Goal: Transaction & Acquisition: Obtain resource

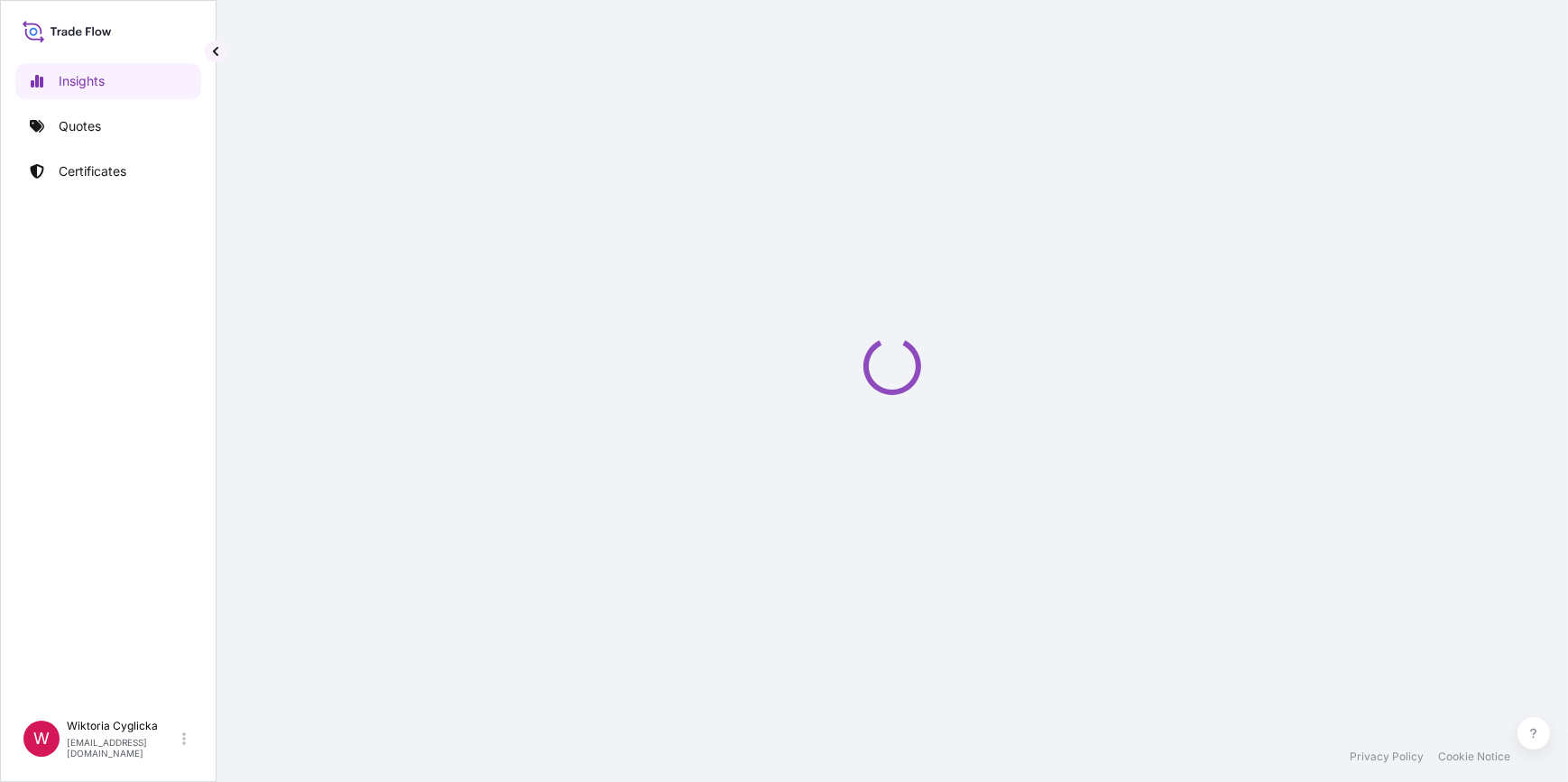
select select "2025"
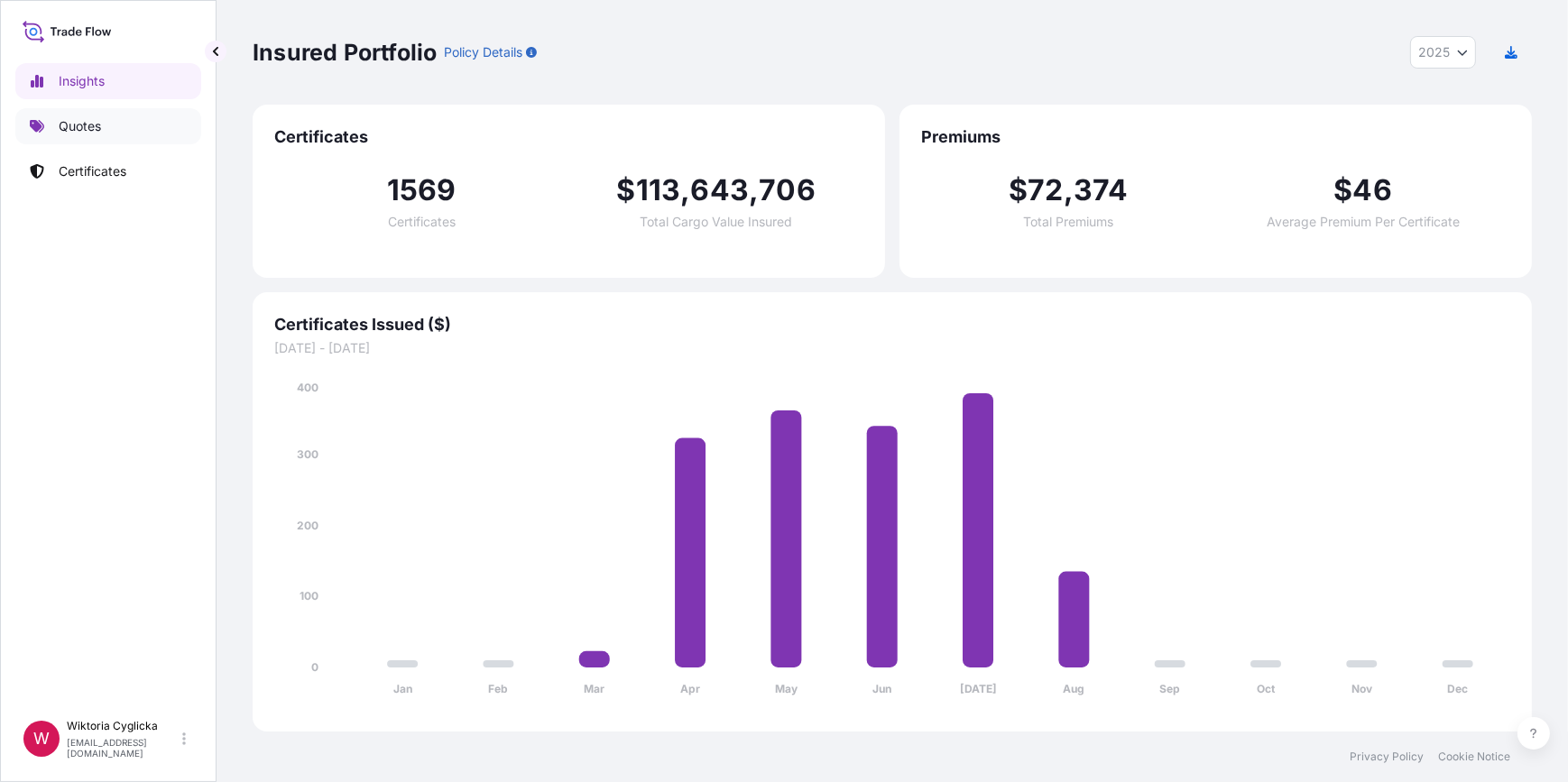
click at [112, 119] on link "Quotes" at bounding box center [108, 126] width 186 height 36
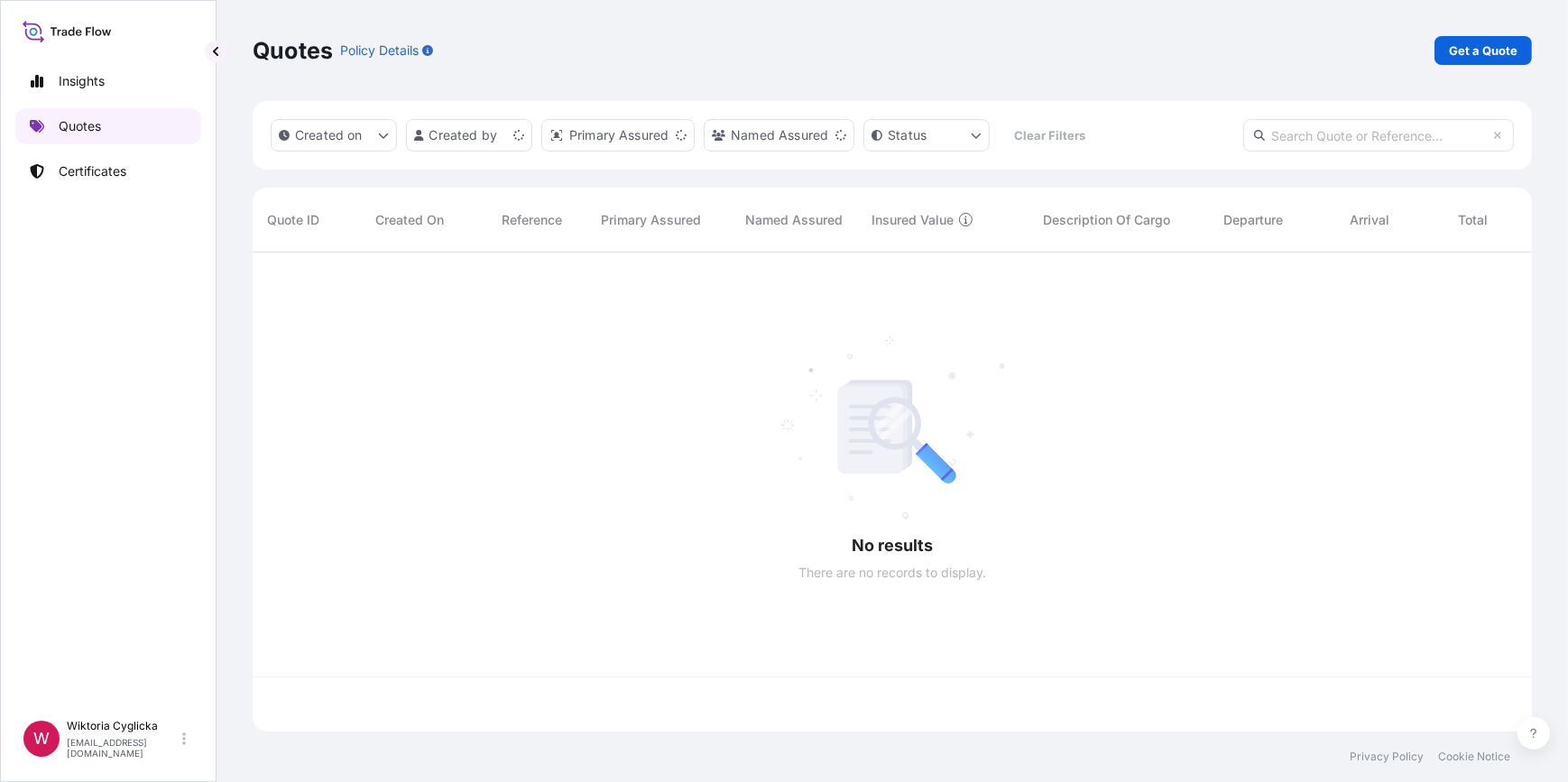
scroll to position [476, 1267]
click at [1471, 51] on p "Get a Quote" at bounding box center [1483, 51] width 68 height 18
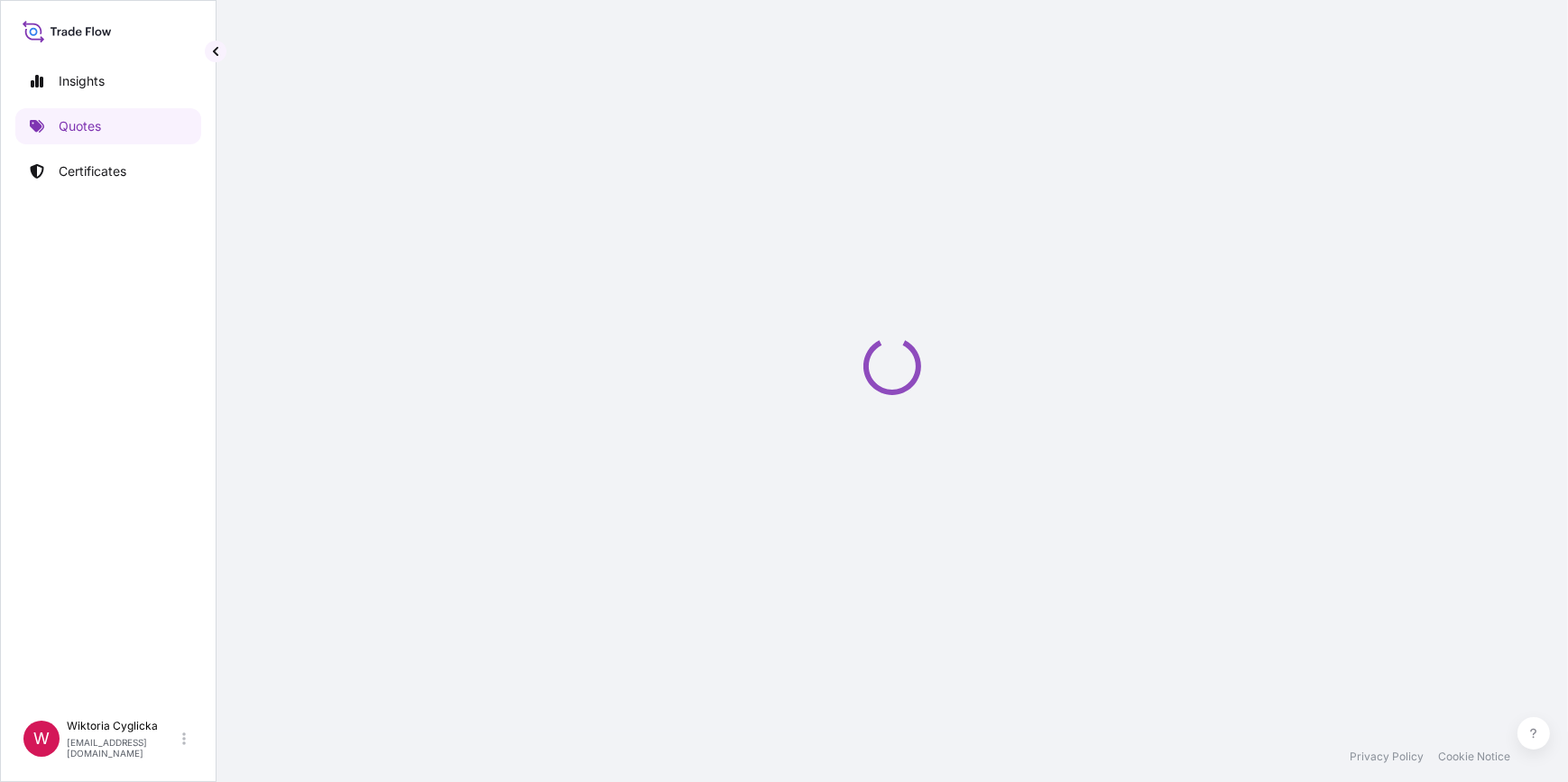
select select "Sea"
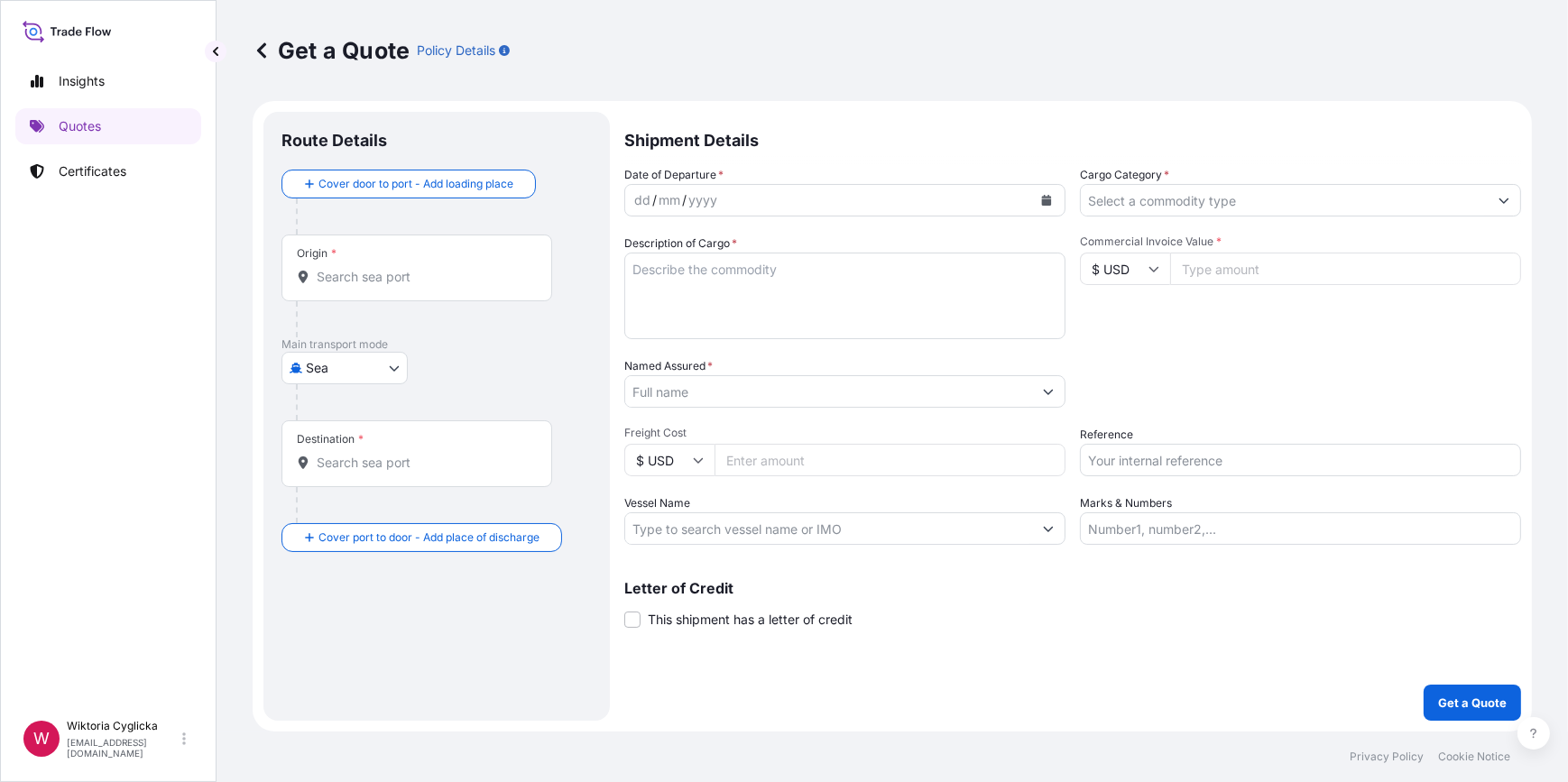
click at [1153, 459] on input "Reference" at bounding box center [1300, 460] width 441 height 33
paste input "GDY0390378"
type input "GDY0390378"
click at [1155, 392] on div "Packing Category Type to search a container mode Please select a primary mode o…" at bounding box center [1300, 383] width 441 height 51
click at [1146, 206] on input "Cargo Category *" at bounding box center [1283, 200] width 407 height 33
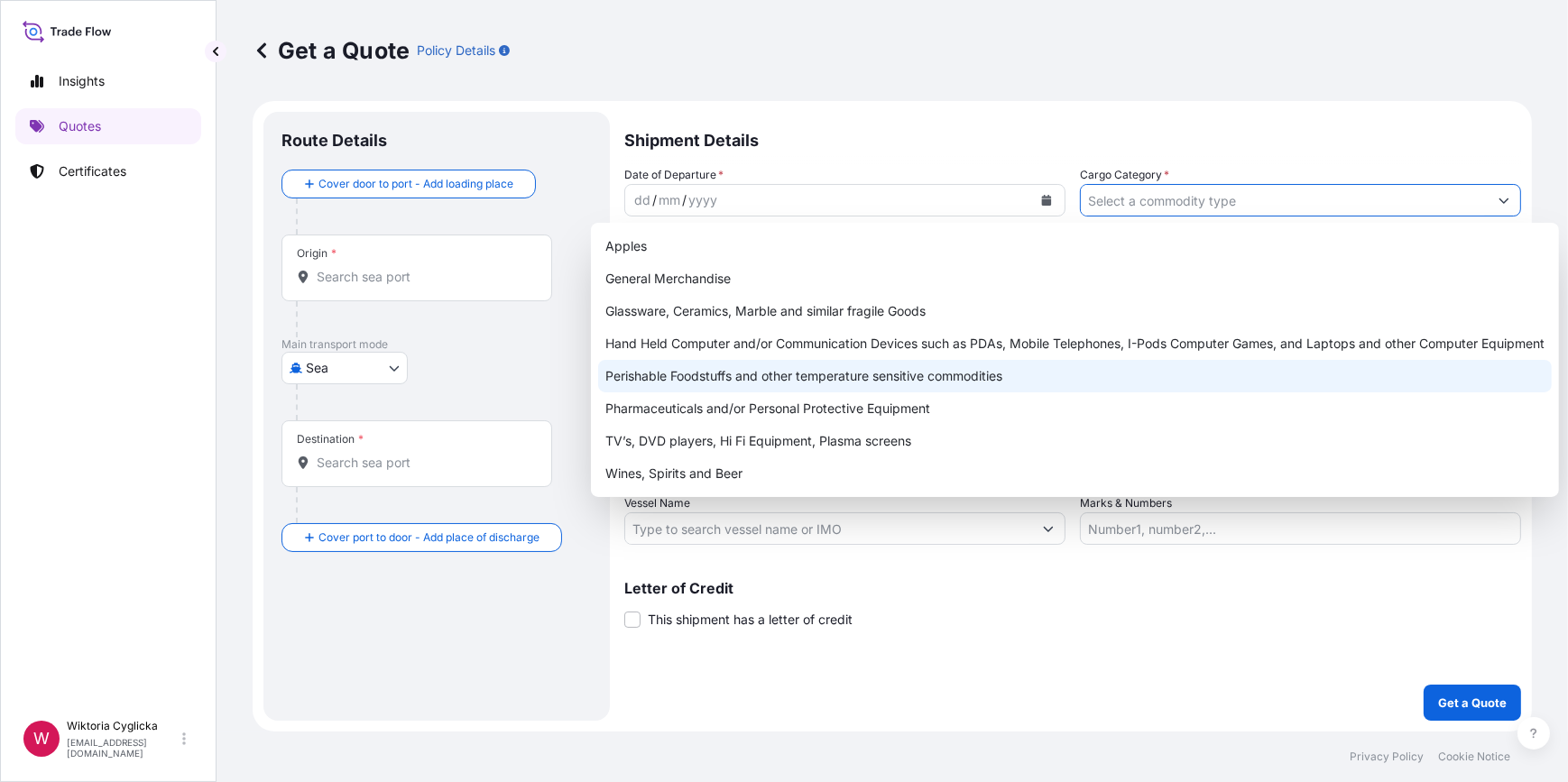
click at [791, 367] on div "Perishable Foodstuffs and other temperature sensitive commodities" at bounding box center [1075, 376] width 954 height 33
type input "Perishable Foodstuffs and other temperature sensitive commodities"
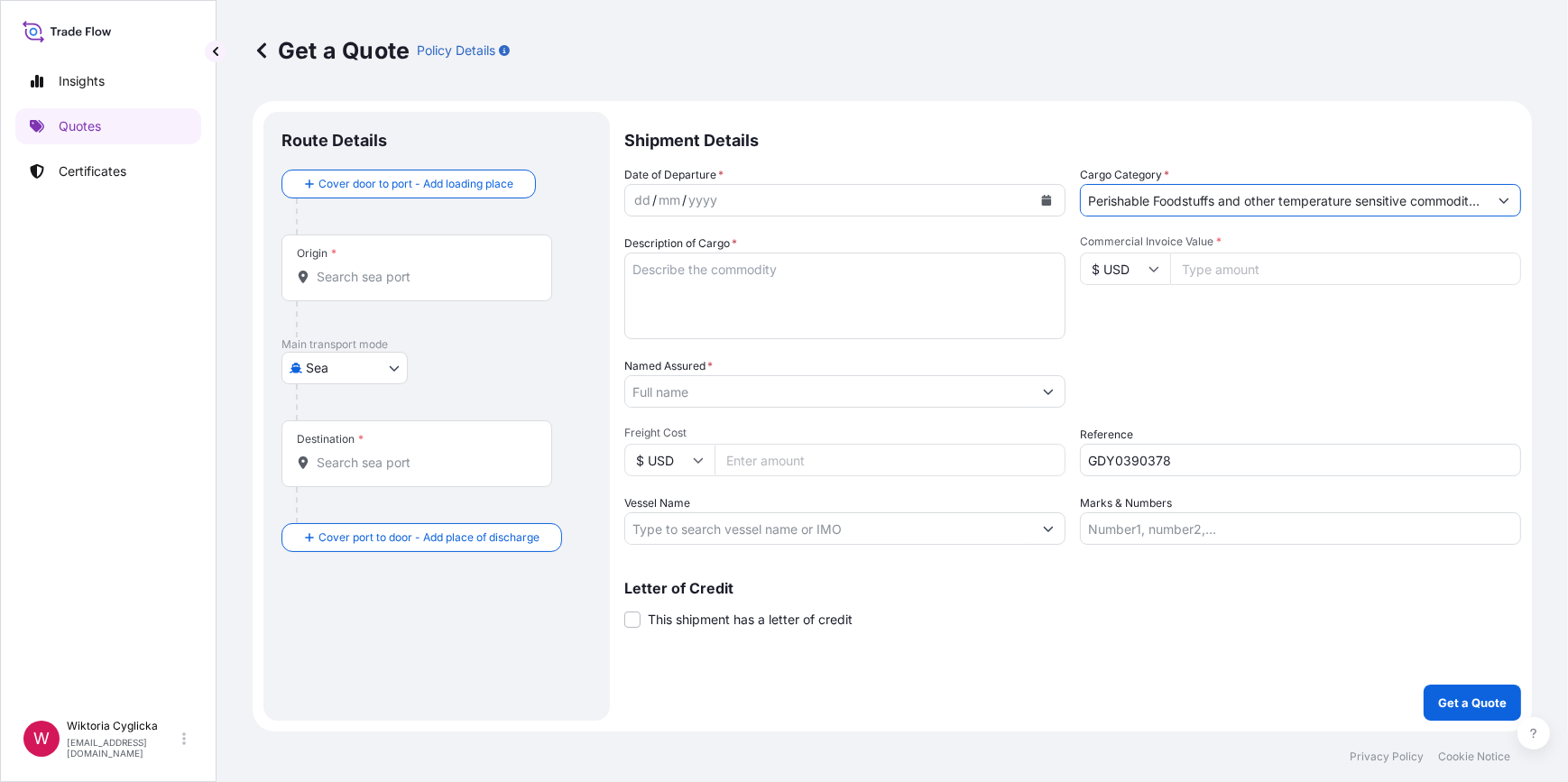
click at [793, 205] on div "dd / mm / yyyy" at bounding box center [828, 200] width 407 height 33
click at [327, 165] on div "Route Details" at bounding box center [437, 150] width 310 height 40
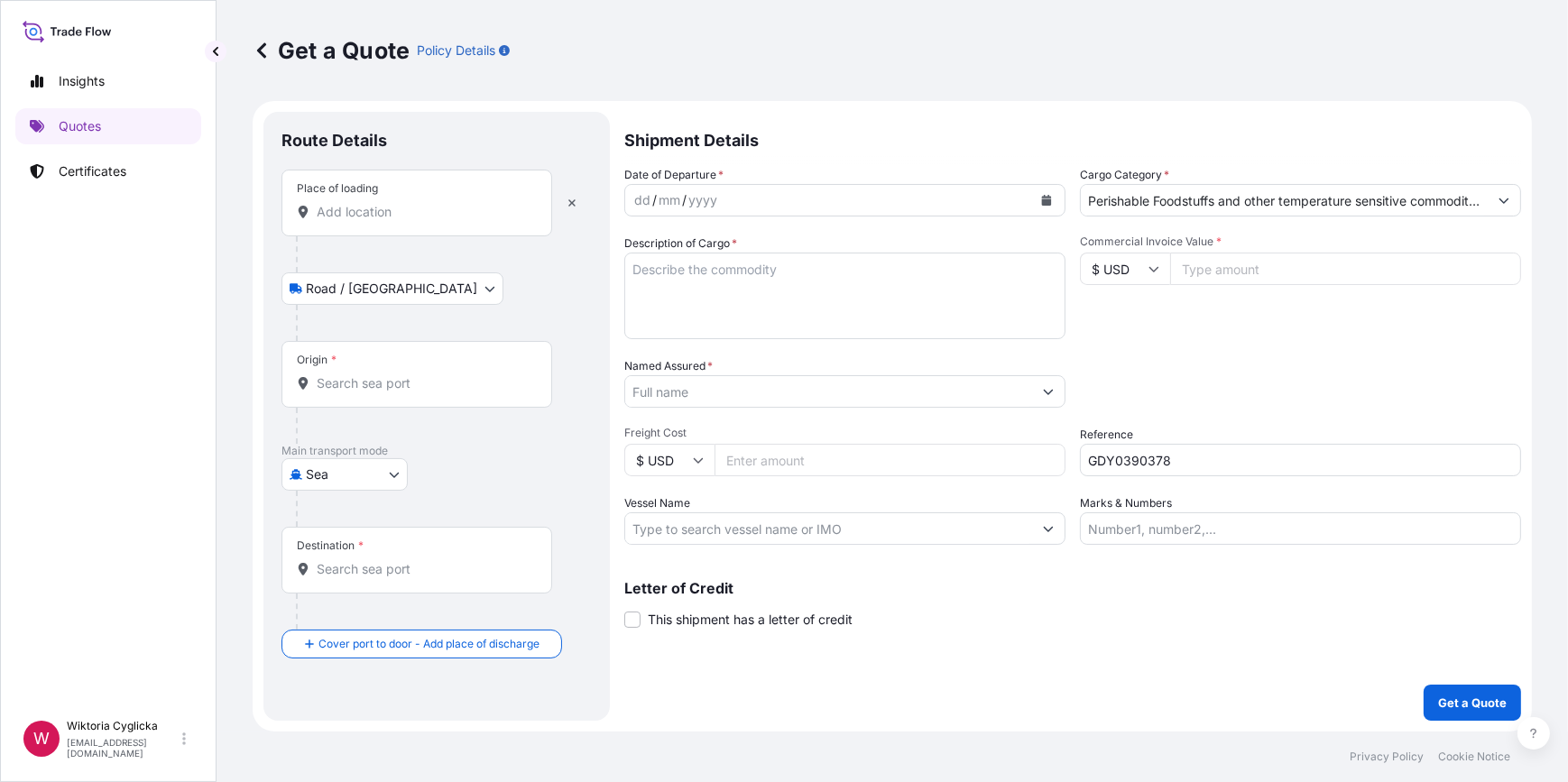
click at [373, 219] on input "Place of loading" at bounding box center [423, 212] width 213 height 18
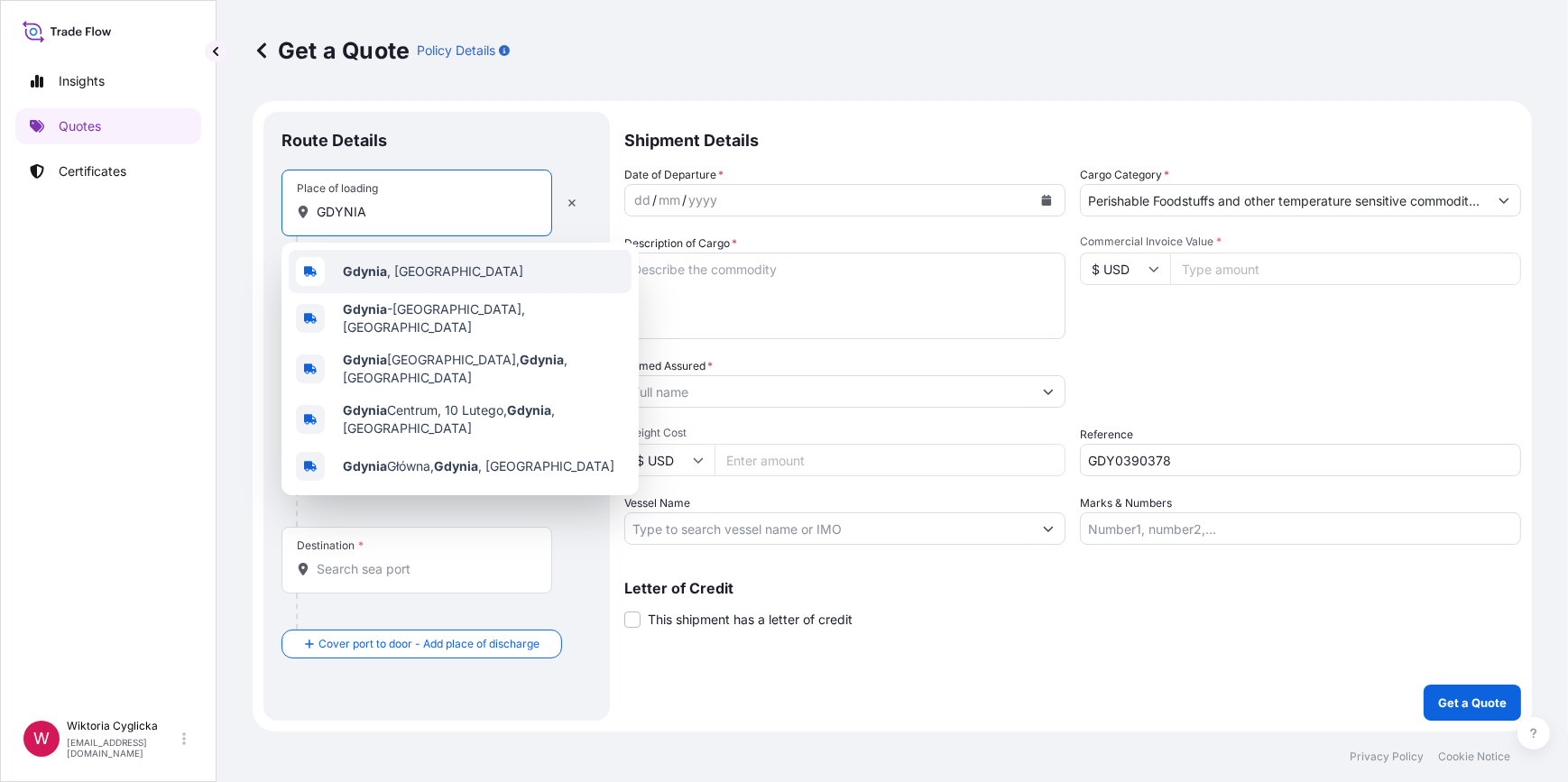
click at [367, 264] on b "Gdynia" at bounding box center [365, 271] width 45 height 15
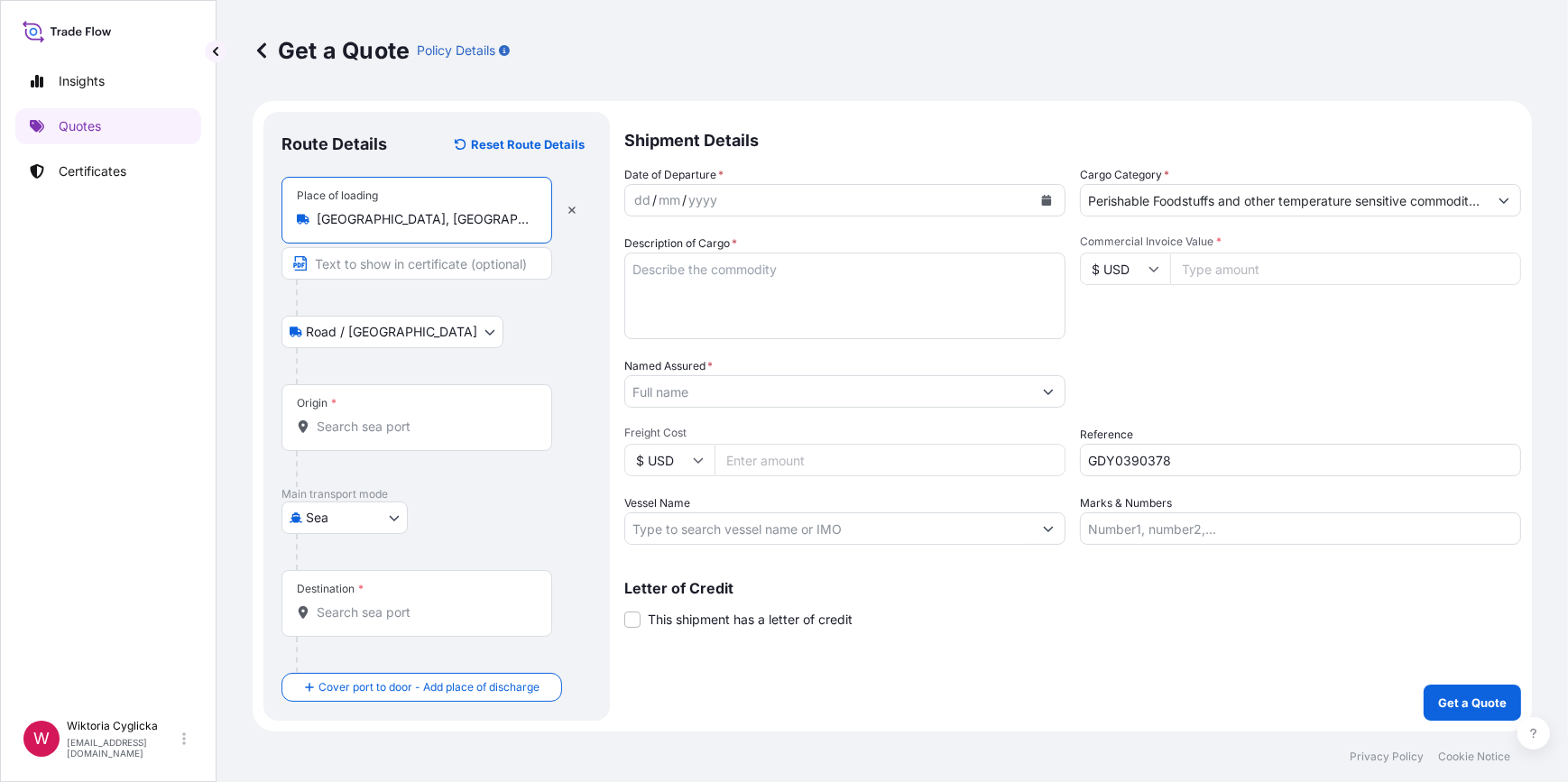
type input "[GEOGRAPHIC_DATA], [GEOGRAPHIC_DATA]"
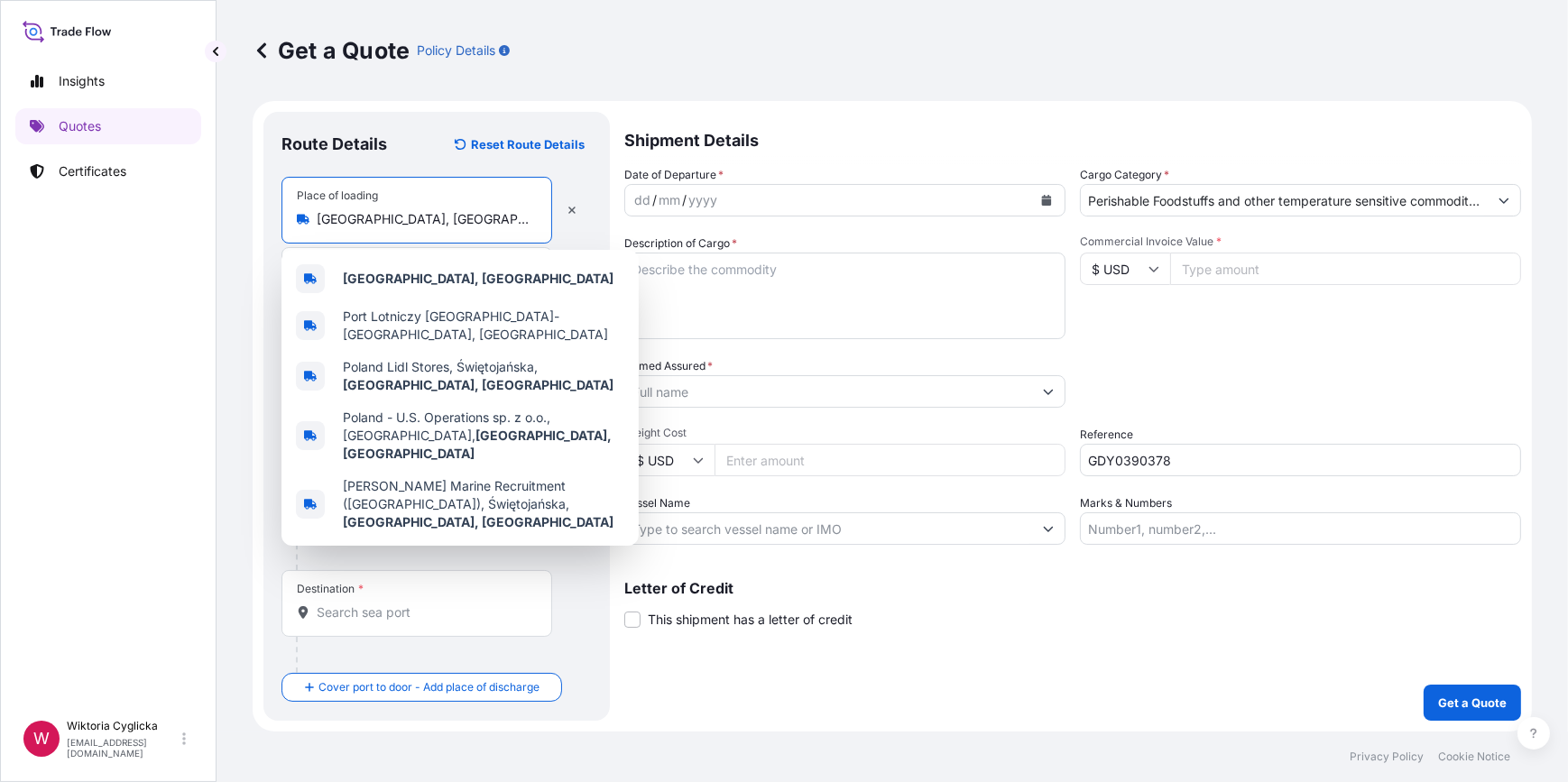
click at [757, 306] on textarea "Description of Cargo *" at bounding box center [844, 296] width 441 height 86
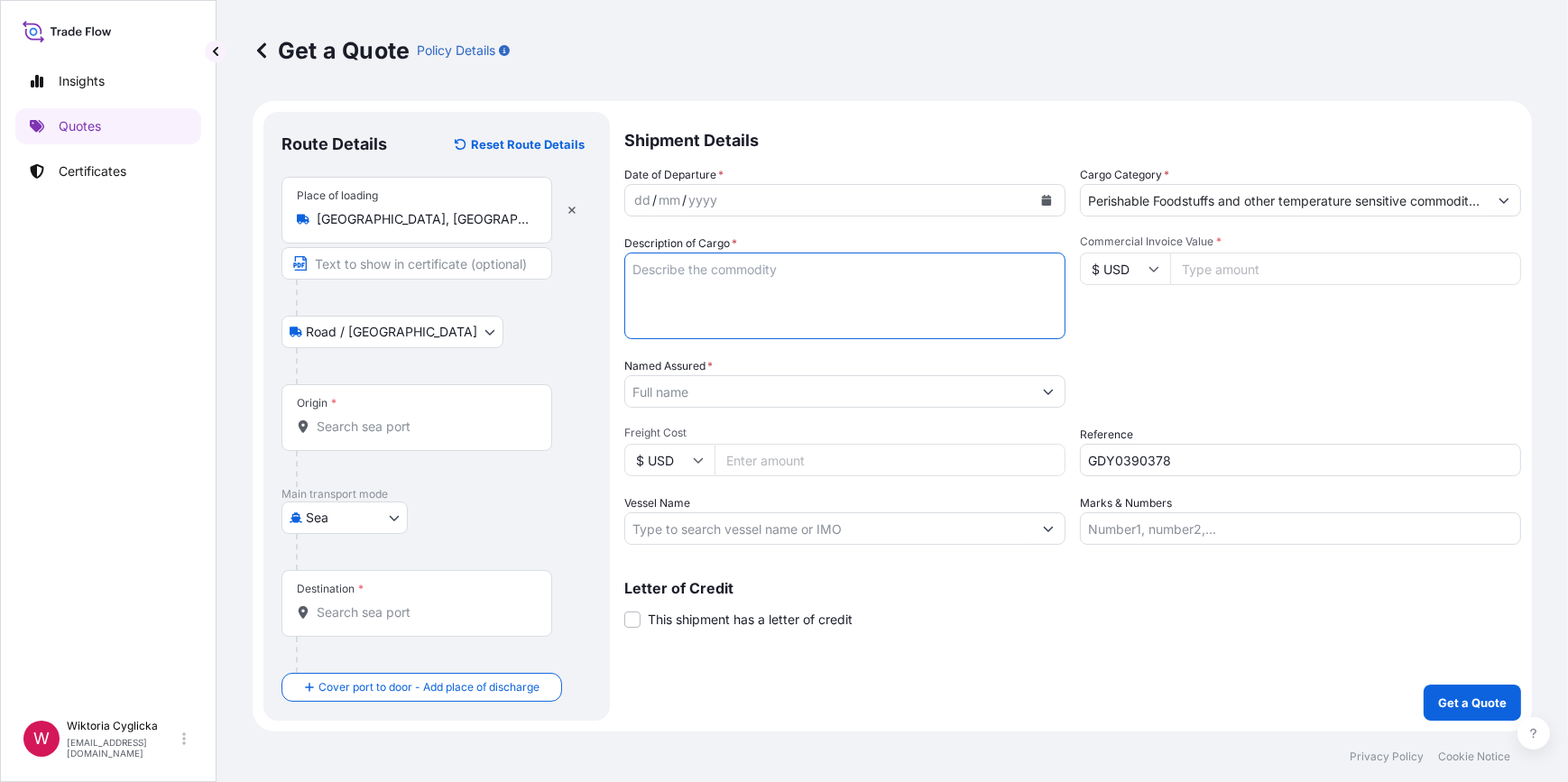
paste textarea "SALMON BELLIES 1-3CM CARTON 15KG SALMON BELLIES 3-5CM CARTON 15KG SALMON BELLIE…"
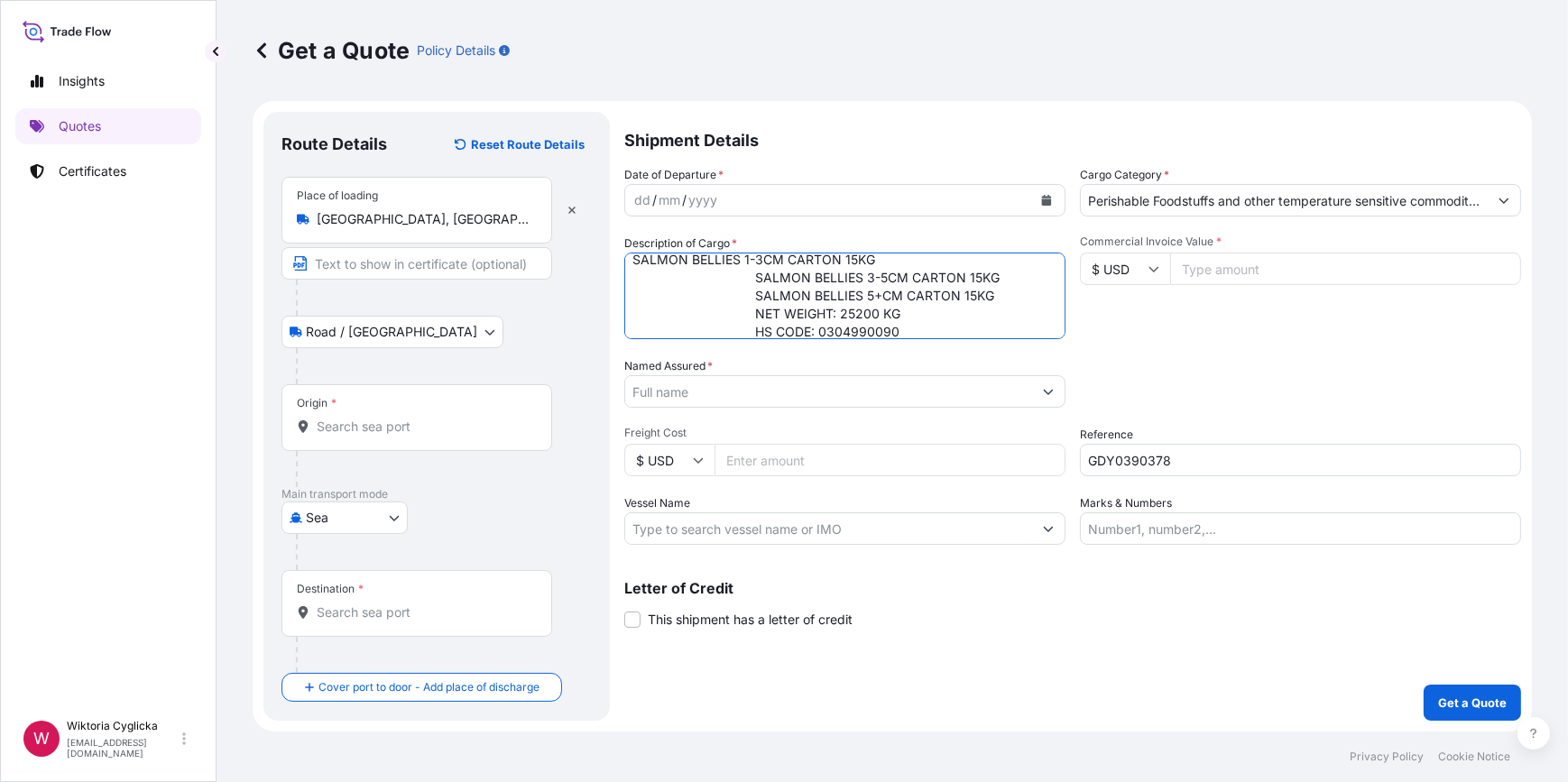
drag, startPoint x: 752, startPoint y: 276, endPoint x: 603, endPoint y: 273, distance: 149.0
click at [603, 273] on form "Route Details Reset Route Details Place of loading [GEOGRAPHIC_DATA], [GEOGRAPH…" at bounding box center [892, 416] width 1280 height 630
drag, startPoint x: 753, startPoint y: 289, endPoint x: 618, endPoint y: 286, distance: 135.0
click at [618, 286] on form "Route Details Reset Route Details Place of loading [GEOGRAPHIC_DATA], [GEOGRAPH…" at bounding box center [892, 416] width 1280 height 630
drag, startPoint x: 750, startPoint y: 312, endPoint x: 628, endPoint y: 306, distance: 122.1
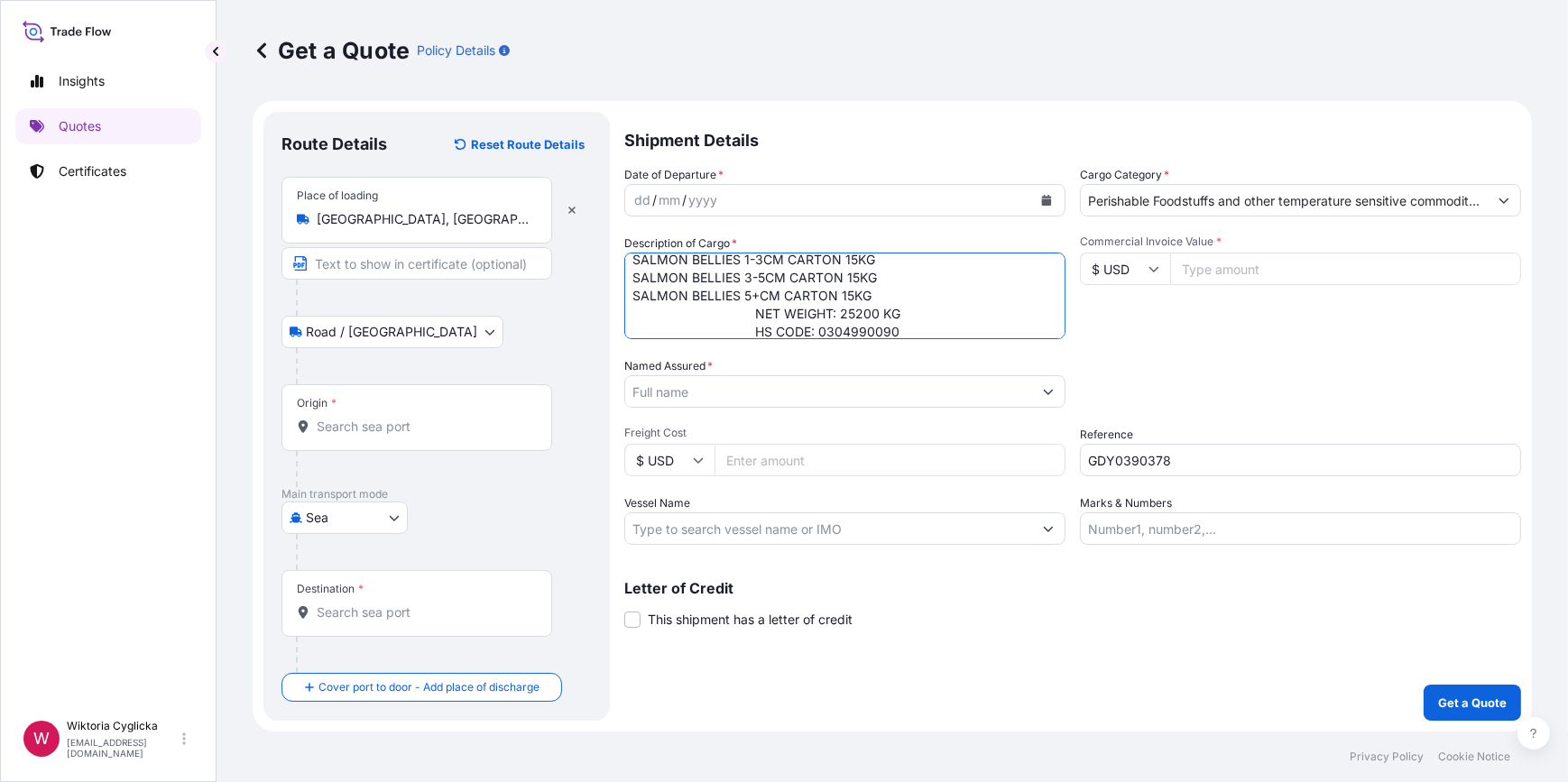
click at [628, 306] on textarea "SALMON BELLIES 1-3CM CARTON 15KG SALMON BELLIES 3-5CM CARTON 15KG SALMON BELLIE…" at bounding box center [844, 296] width 441 height 86
drag, startPoint x: 752, startPoint y: 332, endPoint x: 613, endPoint y: 318, distance: 139.7
click at [613, 318] on form "Route Details Reset Route Details Place of loading [GEOGRAPHIC_DATA], [GEOGRAPH…" at bounding box center [892, 416] width 1280 height 630
click at [789, 317] on textarea "SALMON BELLIES 1-3CM CARTON 15KG SALMON BELLIES 3-5CM CARTON 15KG SALMON BELLIE…" at bounding box center [844, 296] width 441 height 86
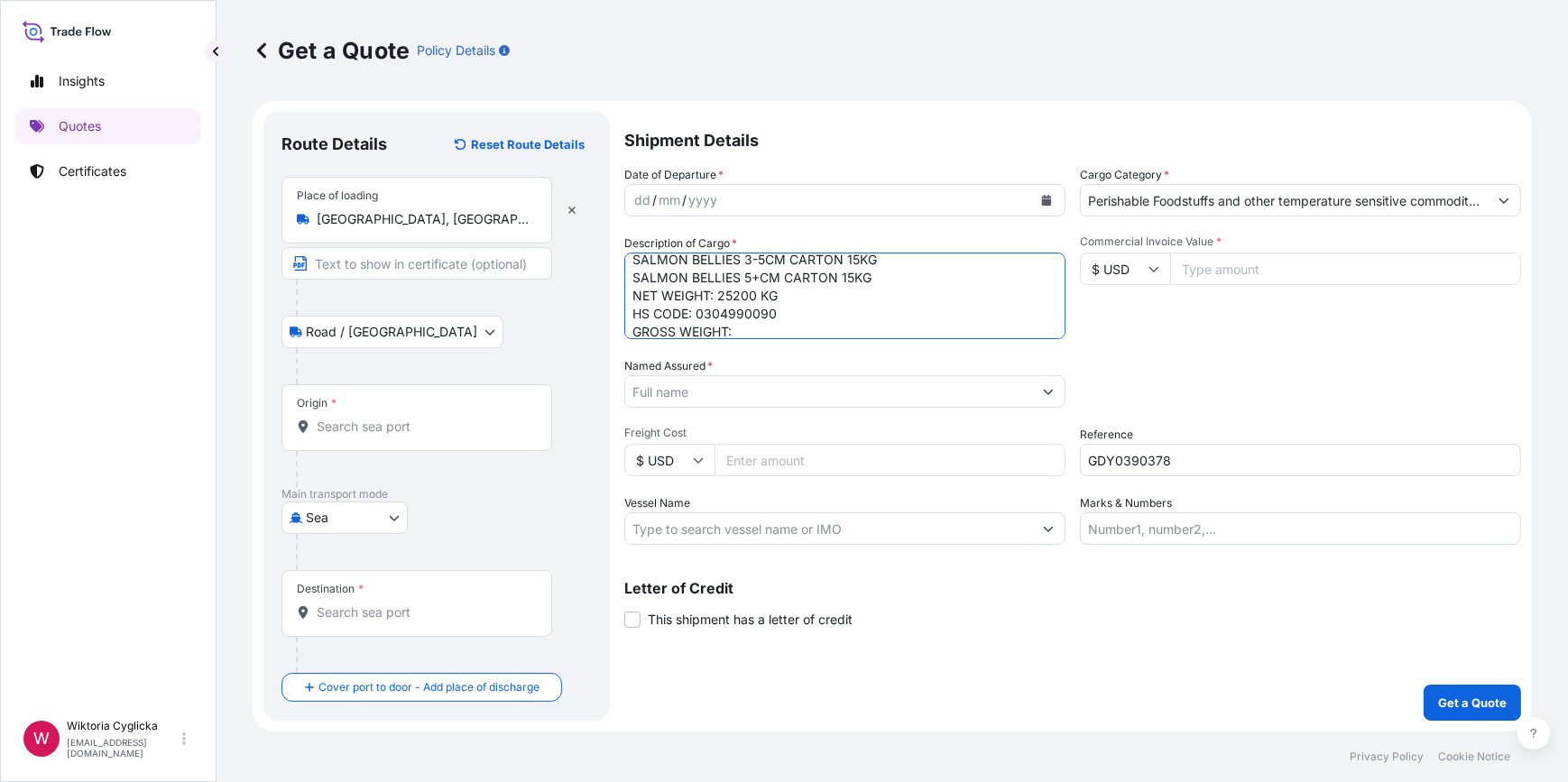
scroll to position [46, 0]
click at [758, 306] on textarea "SALMON BELLIES 1-3CM CARTON 15KG SALMON BELLIES 3-5CM CARTON 15KG SALMON BELLIE…" at bounding box center [844, 296] width 441 height 86
paste textarea "26880"
click at [734, 307] on textarea "SALMON BELLIES 1-3CM CARTON 15KG SALMON BELLIES 3-5CM CARTON 15KG SALMON BELLIE…" at bounding box center [844, 296] width 441 height 86
click at [794, 307] on textarea "SALMON BELLIES 1-3CM CARTON 15KG SALMON BELLIES 3-5CM CARTON 15KG SALMON BELLIE…" at bounding box center [844, 296] width 441 height 86
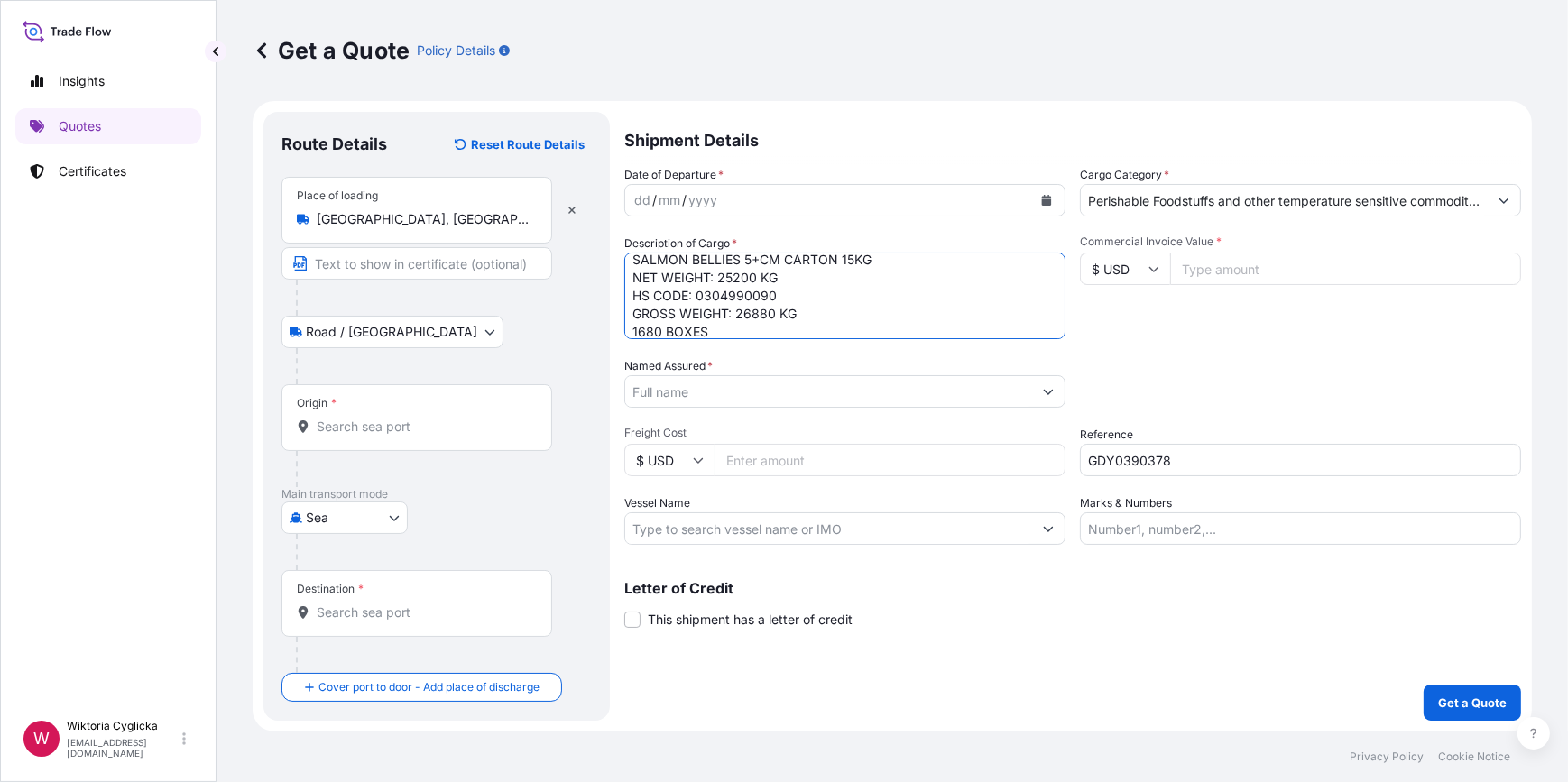
click at [714, 334] on textarea "SALMON BELLIES 1-3CM CARTON 15KG SALMON BELLIES 3-5CM CARTON 15KG SALMON BELLIE…" at bounding box center [844, 296] width 441 height 86
click at [629, 267] on textarea "SALMON BELLIES 1-3CM CARTON 15KG SALMON BELLIES 3-5CM CARTON 15KG SALMON BELLIE…" at bounding box center [844, 296] width 441 height 86
click at [658, 266] on textarea "SALMON BELLIES 1-3CM CARTON 15KG SALMON BELLIES 3-5CM CARTON 15KG SALMON BELLIE…" at bounding box center [844, 296] width 441 height 86
paste textarea "CGMU5413099"
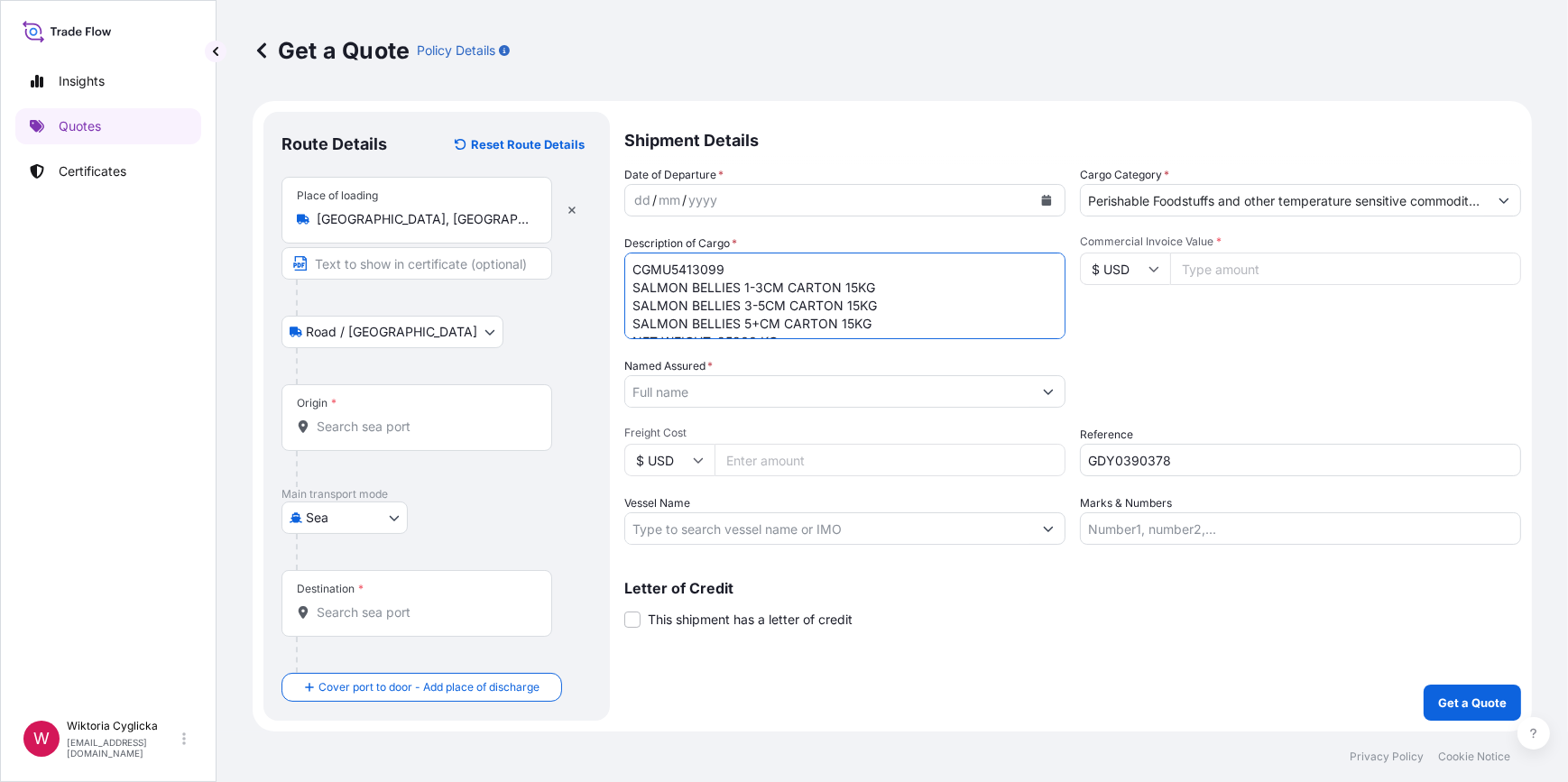
drag, startPoint x: 775, startPoint y: 264, endPoint x: 723, endPoint y: 263, distance: 52.0
click at [723, 263] on textarea "CGMU5413099 SALMON BELLIES 1-3CM CARTON 15KG SALMON BELLIES 3-5CM CARTON 15KG S…" at bounding box center [844, 296] width 441 height 86
type textarea "CGMU5413099 SALMON BELLIES 1-3CM CARTON 15KG SALMON BELLIES 3-5CM CARTON 15KG S…"
click at [1124, 325] on div "Commercial Invoice Value * $ USD" at bounding box center [1300, 286] width 441 height 105
click at [795, 392] on input "Named Assured *" at bounding box center [828, 392] width 407 height 33
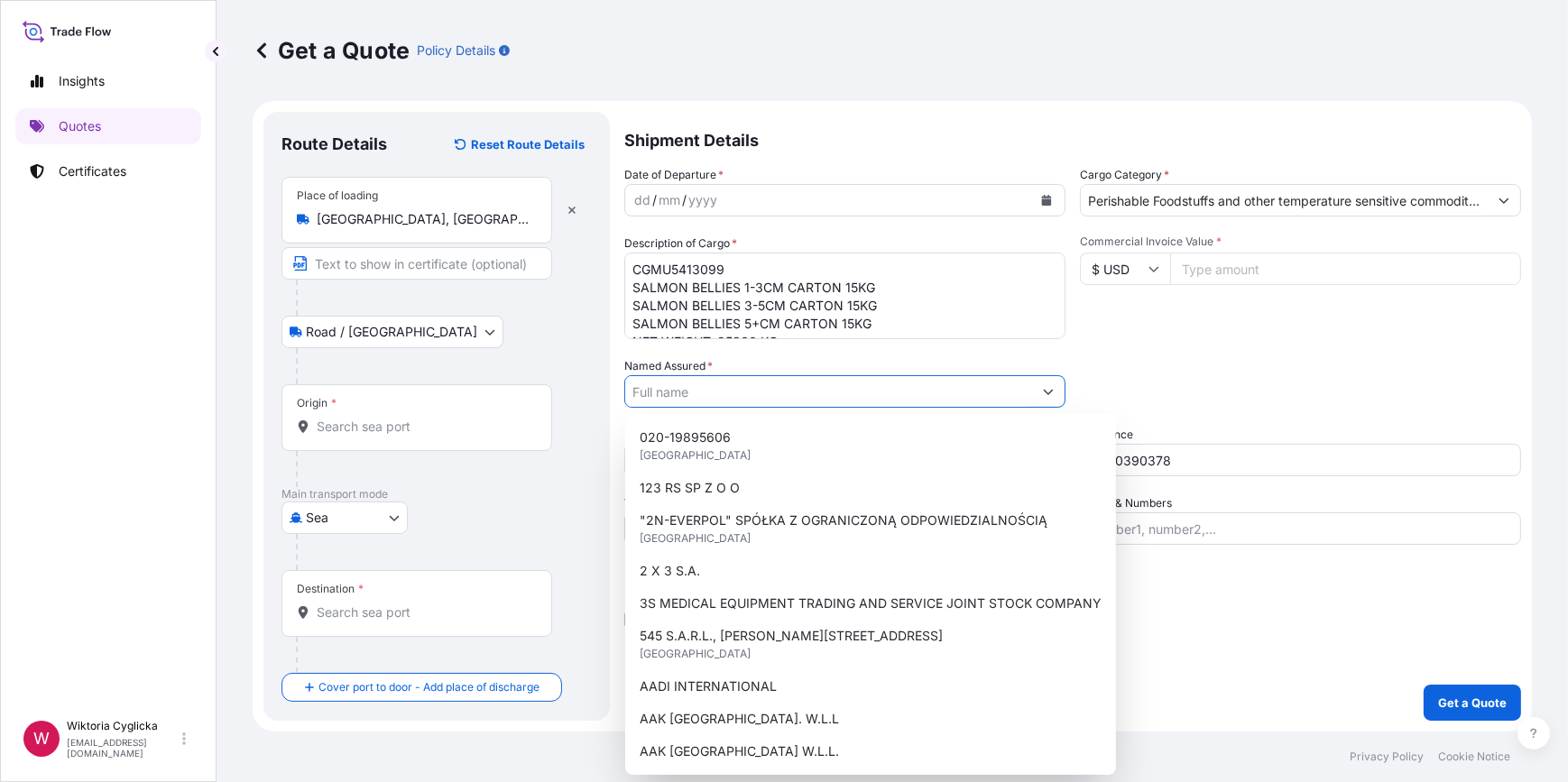
paste input "YANTAI RTL FOODS CO.,LTD"
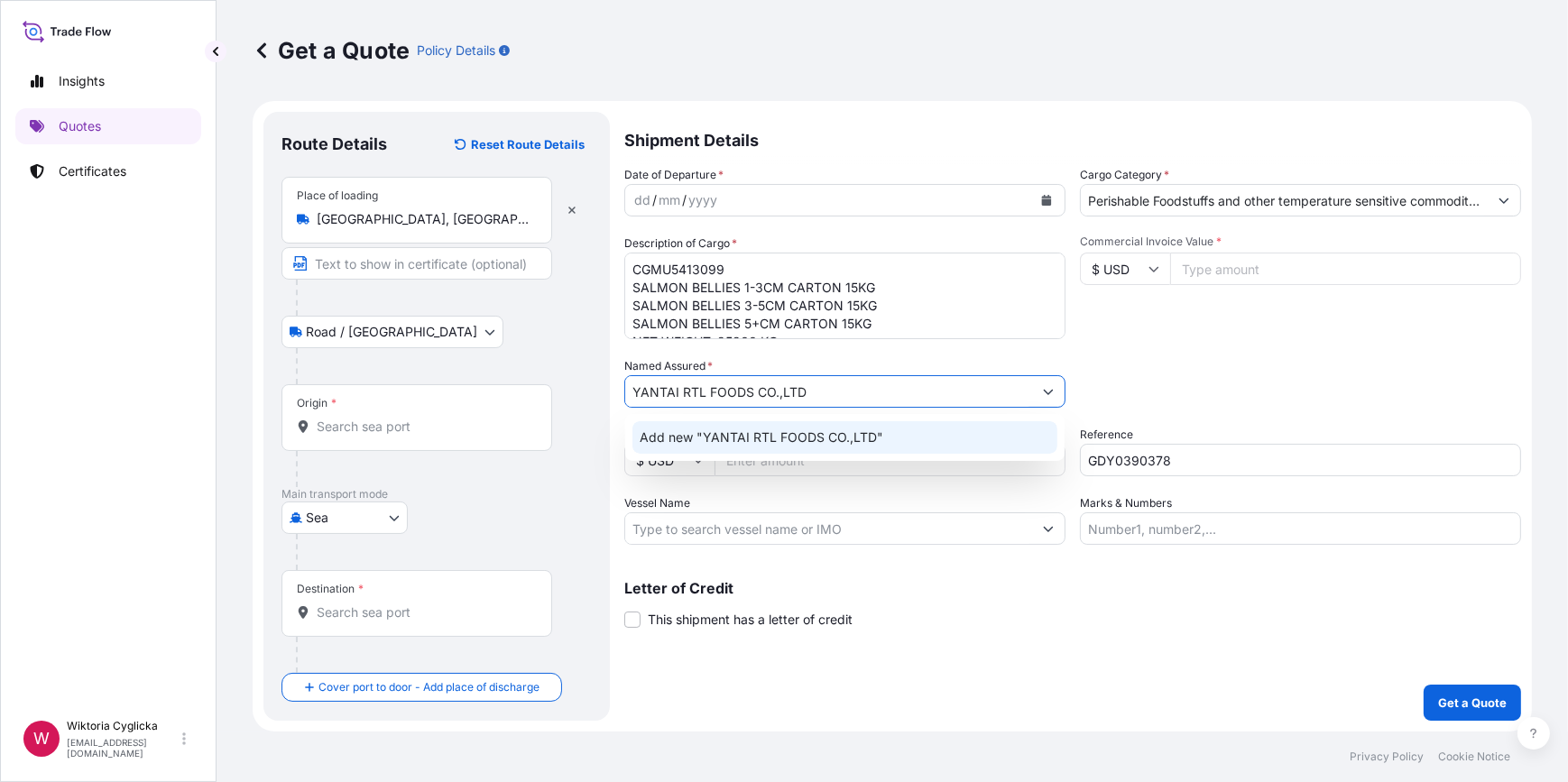
click at [799, 431] on span "Add new "YANTAI RTL FOODS CO.,LTD"" at bounding box center [761, 437] width 244 height 18
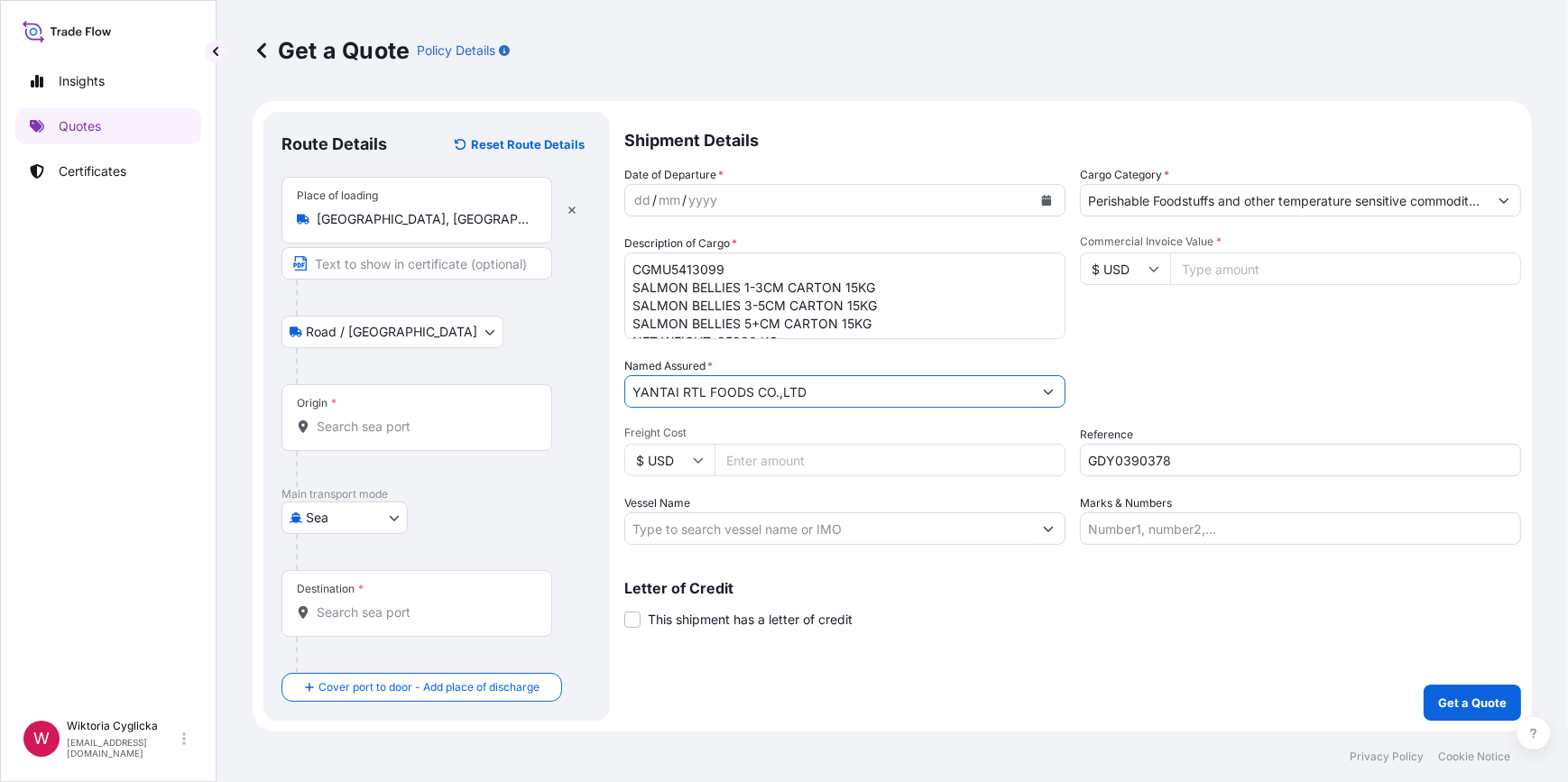
type input "YANTAI RTL FOODS CO.,LTD"
click at [1218, 272] on input "Commercial Invoice Value *" at bounding box center [1346, 269] width 351 height 33
drag, startPoint x: 1218, startPoint y: 460, endPoint x: 927, endPoint y: 461, distance: 291.0
click at [927, 461] on div "Date of Departure * dd / mm / yyyy Cargo Category * Perishable Foodstuffs and o…" at bounding box center [1072, 356] width 897 height 379
click at [1191, 261] on input "Commercial Invoice Value *" at bounding box center [1346, 269] width 351 height 33
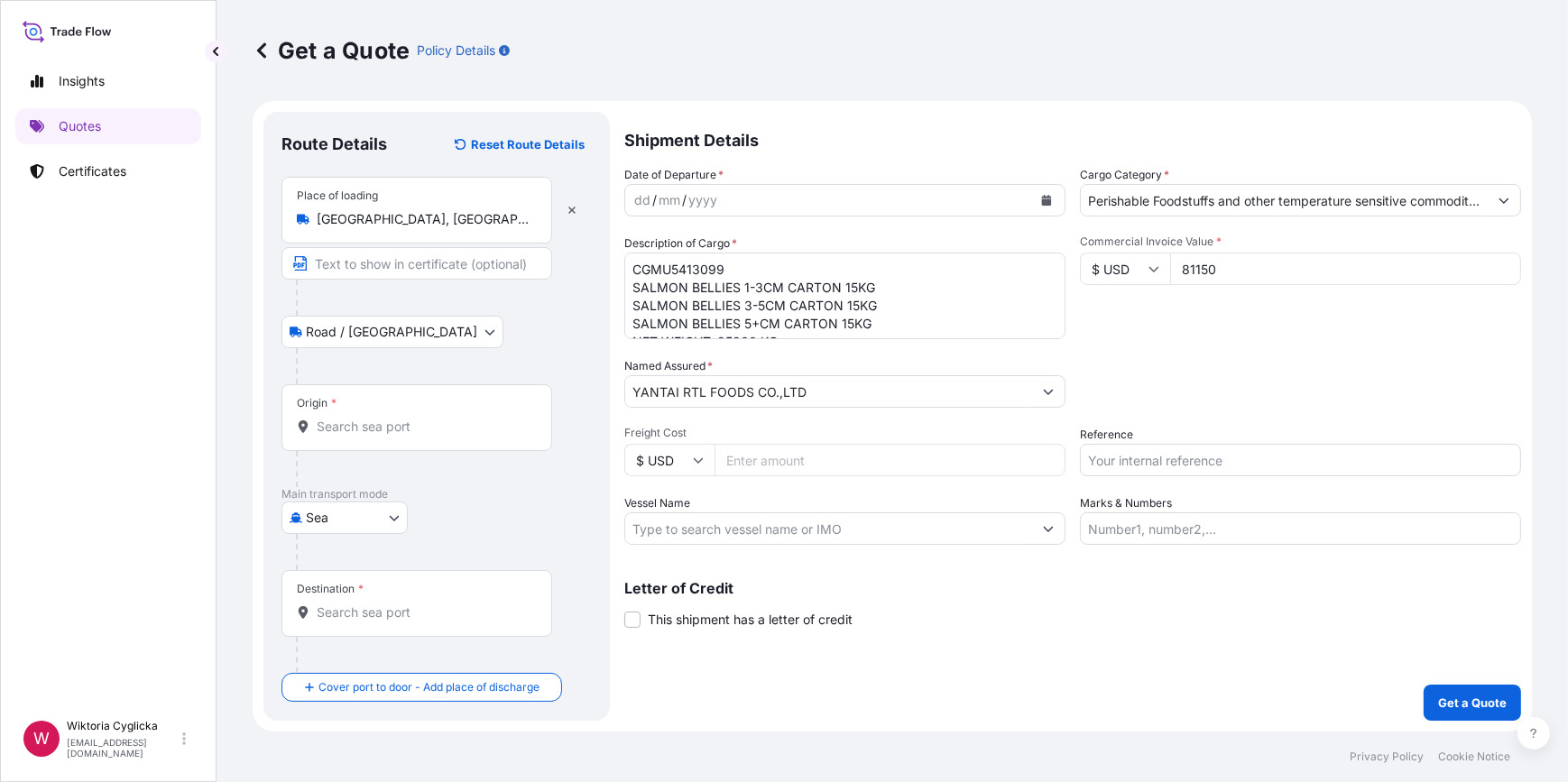
type input "81150"
click at [1183, 319] on div "Commercial Invoice Value * $ USD 81150" at bounding box center [1300, 286] width 441 height 105
click at [1171, 461] on input "Reference" at bounding box center [1300, 460] width 441 height 33
paste input "S02026846"
type input "S02026846"
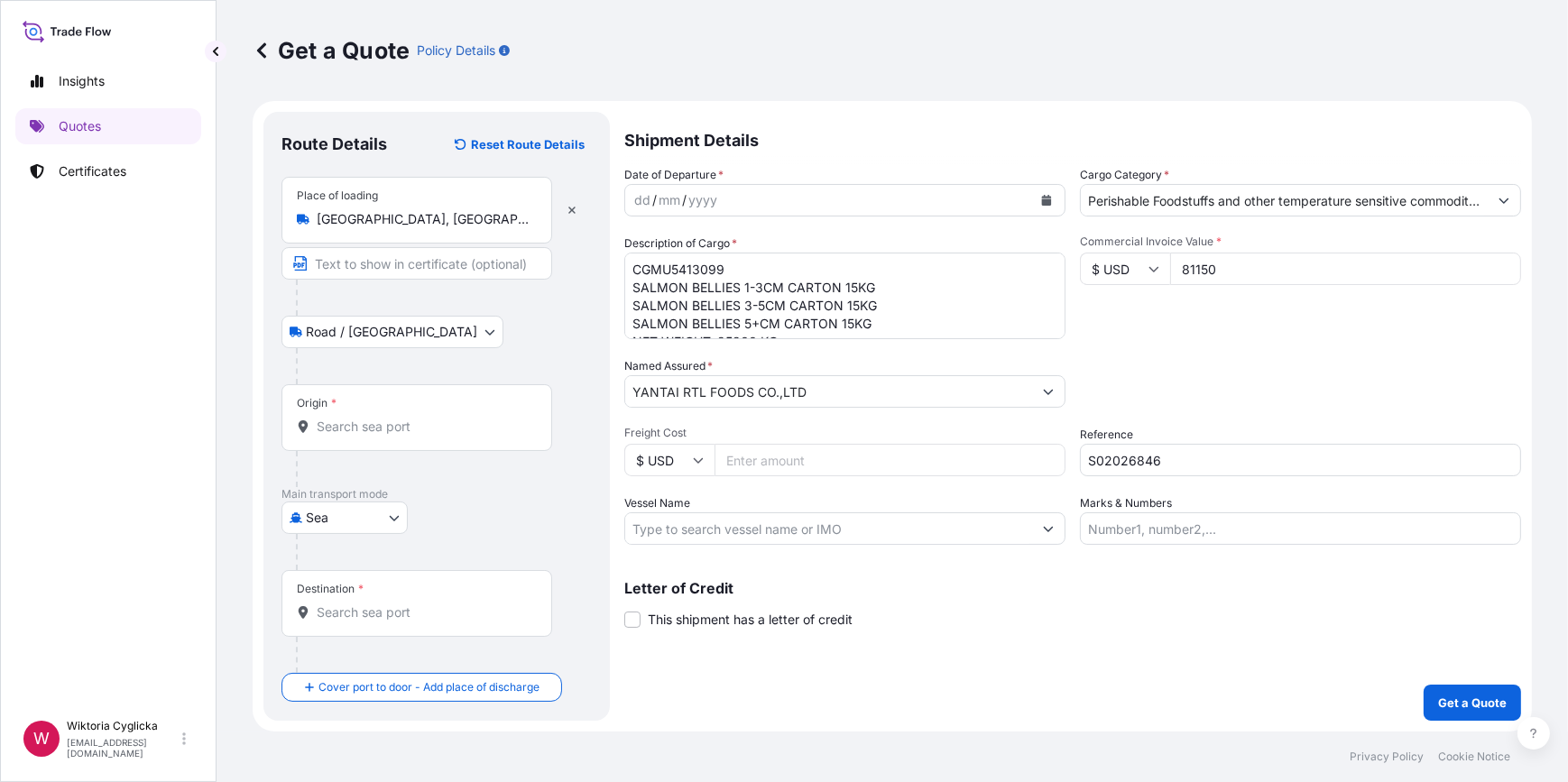
click at [1179, 397] on div "Packing Category Type to search a container mode Please select a primary mode o…" at bounding box center [1300, 383] width 441 height 51
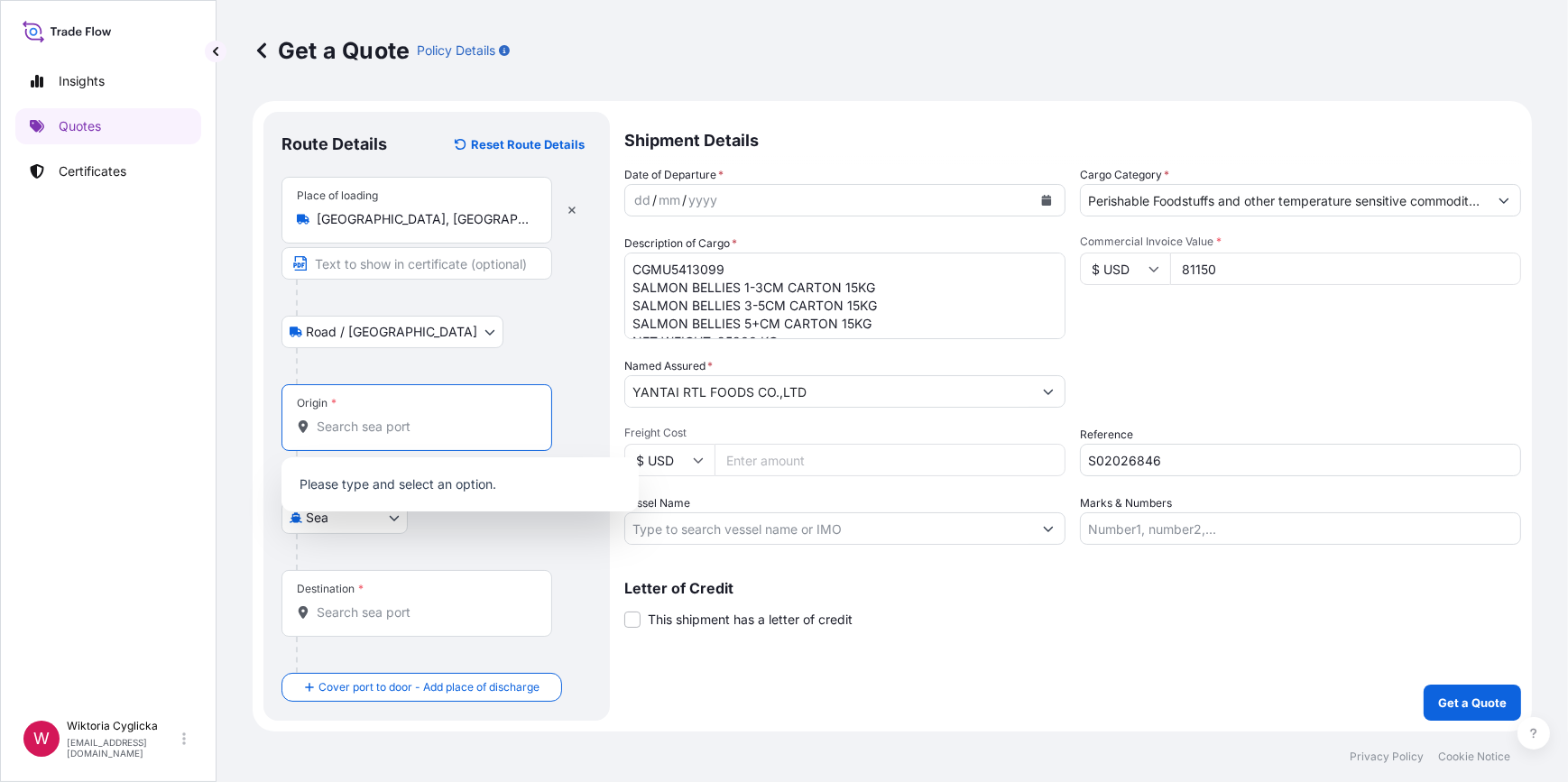
click at [412, 421] on input "Origin *" at bounding box center [423, 426] width 213 height 18
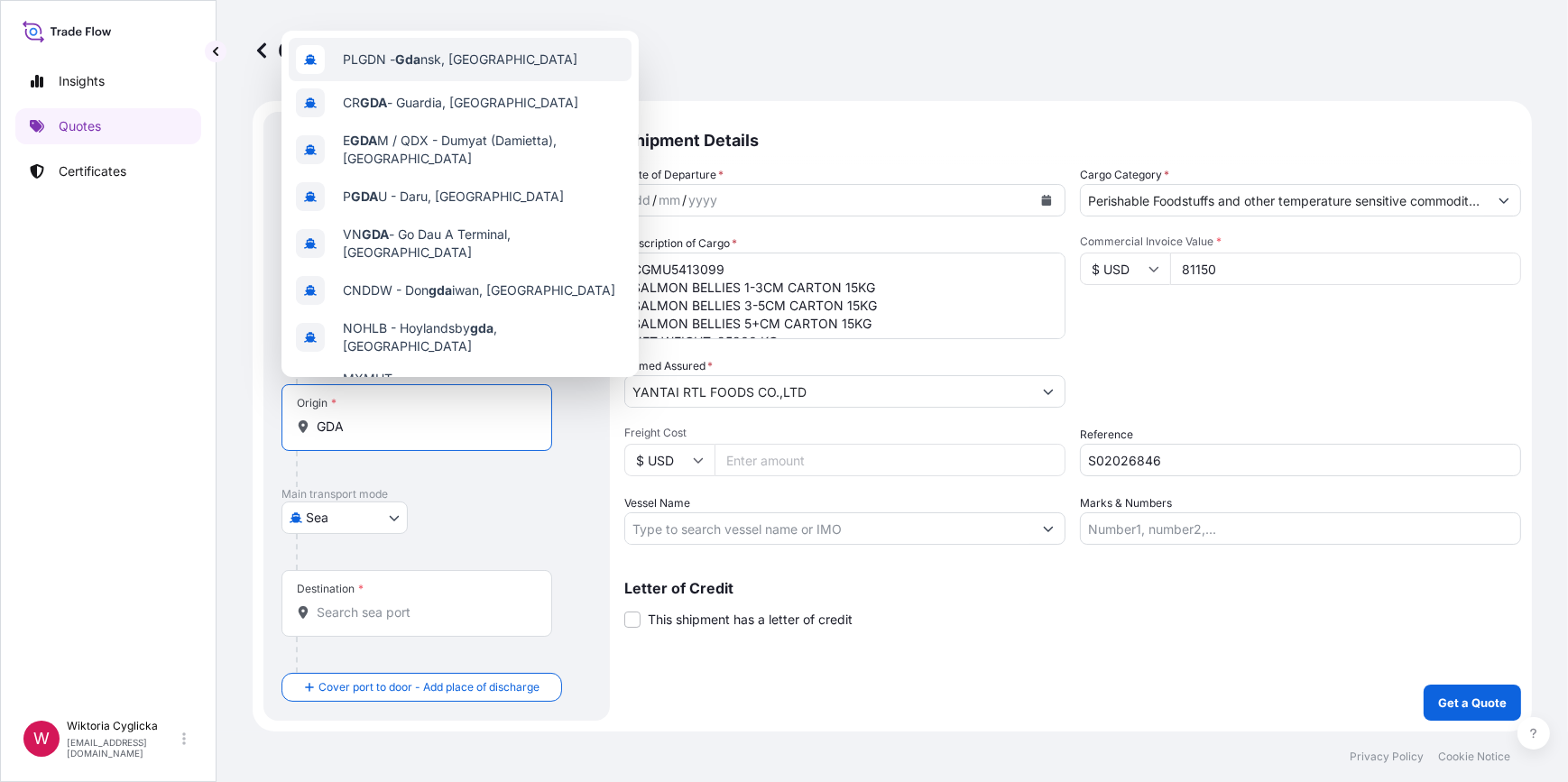
click at [414, 69] on div "PLGDN - Gda nsk, [GEOGRAPHIC_DATA]" at bounding box center [459, 60] width 343 height 44
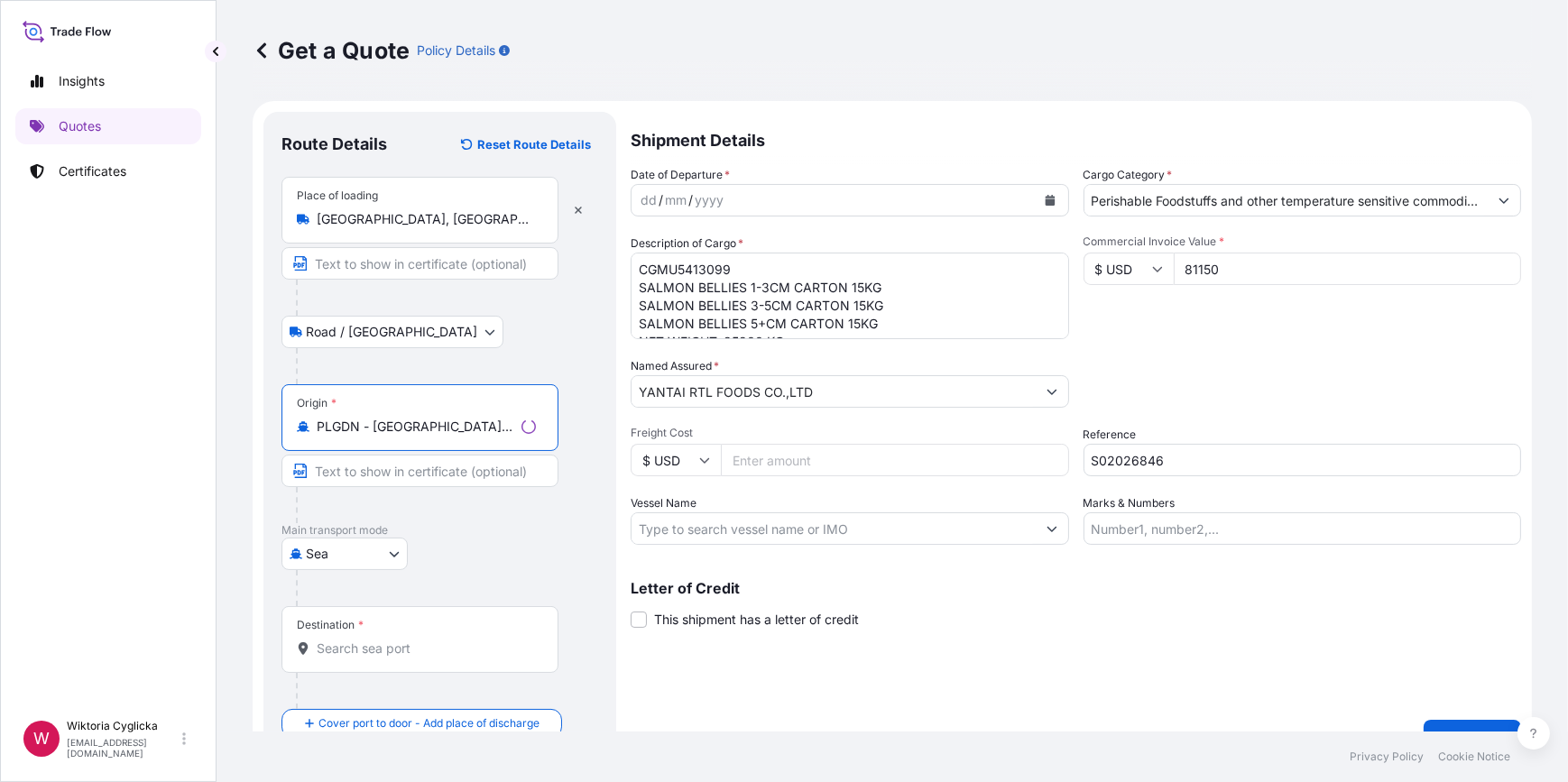
type input "PLGDN - [GEOGRAPHIC_DATA], [GEOGRAPHIC_DATA]"
click at [380, 635] on div "Destination *" at bounding box center [420, 639] width 277 height 66
click at [380, 639] on input "Destination *" at bounding box center [426, 648] width 219 height 18
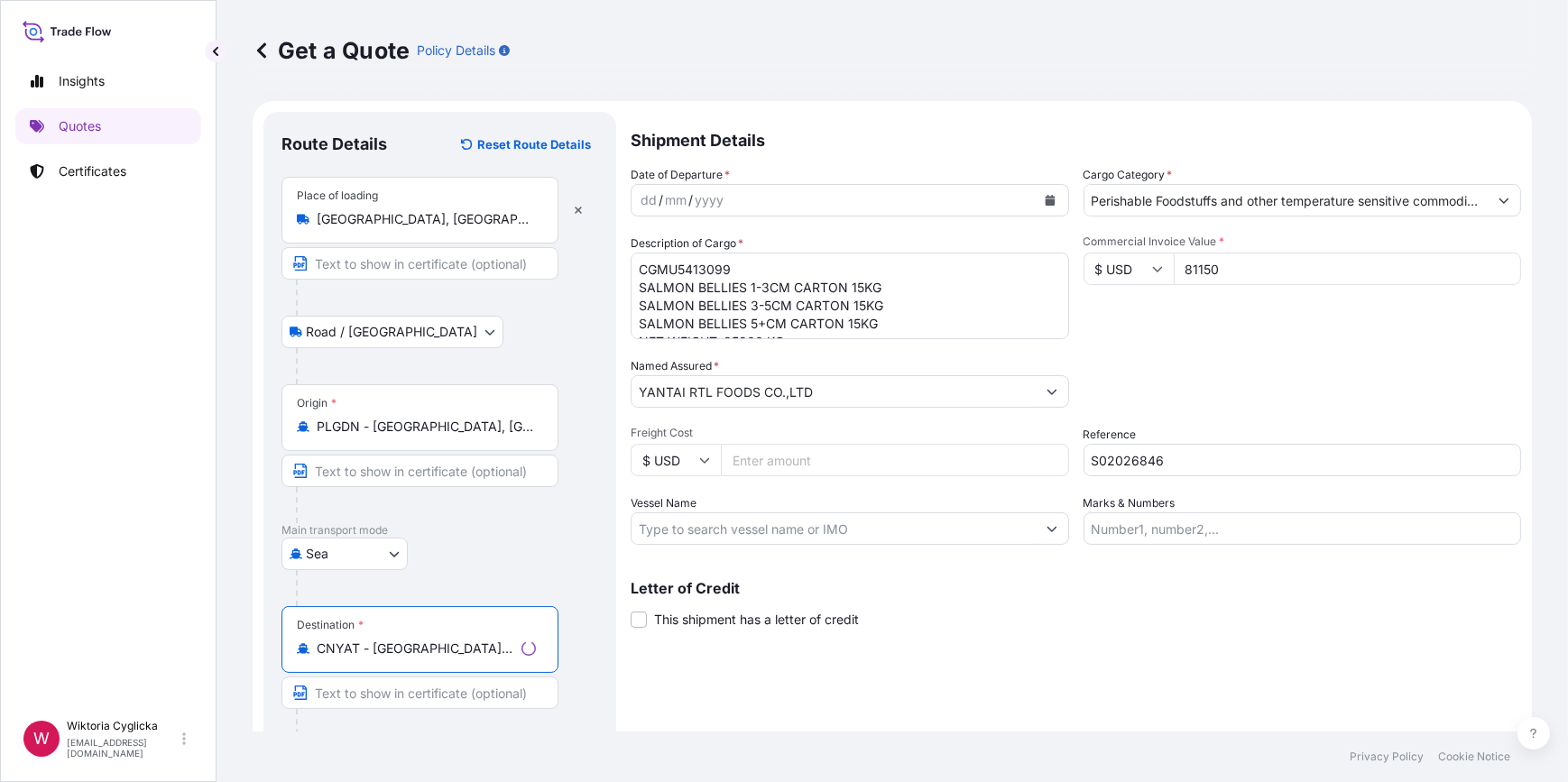
type input "CNYAT - [GEOGRAPHIC_DATA], [GEOGRAPHIC_DATA]"
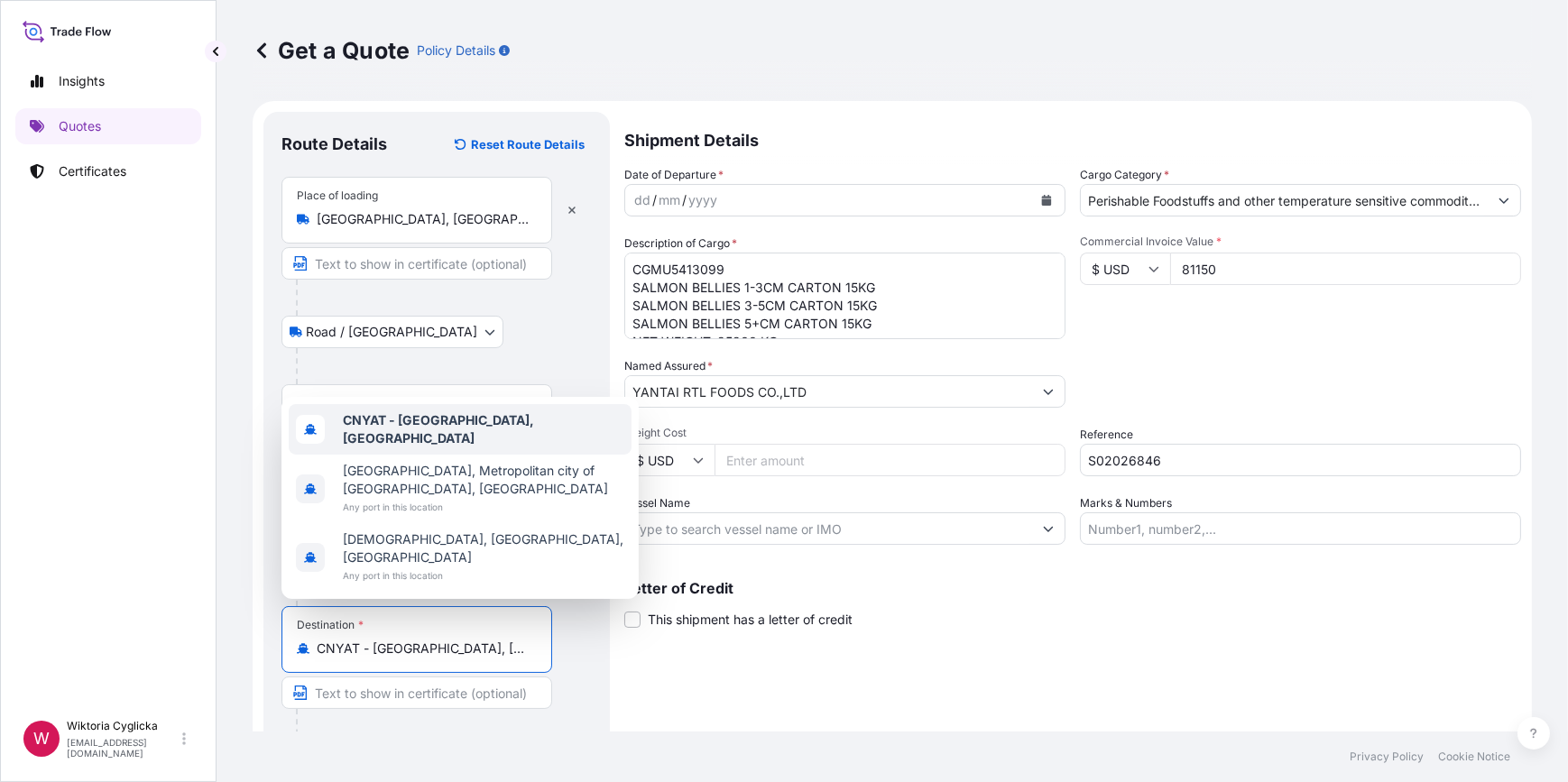
click at [413, 446] on b "CNYAT - [GEOGRAPHIC_DATA], [GEOGRAPHIC_DATA]" at bounding box center [438, 428] width 191 height 34
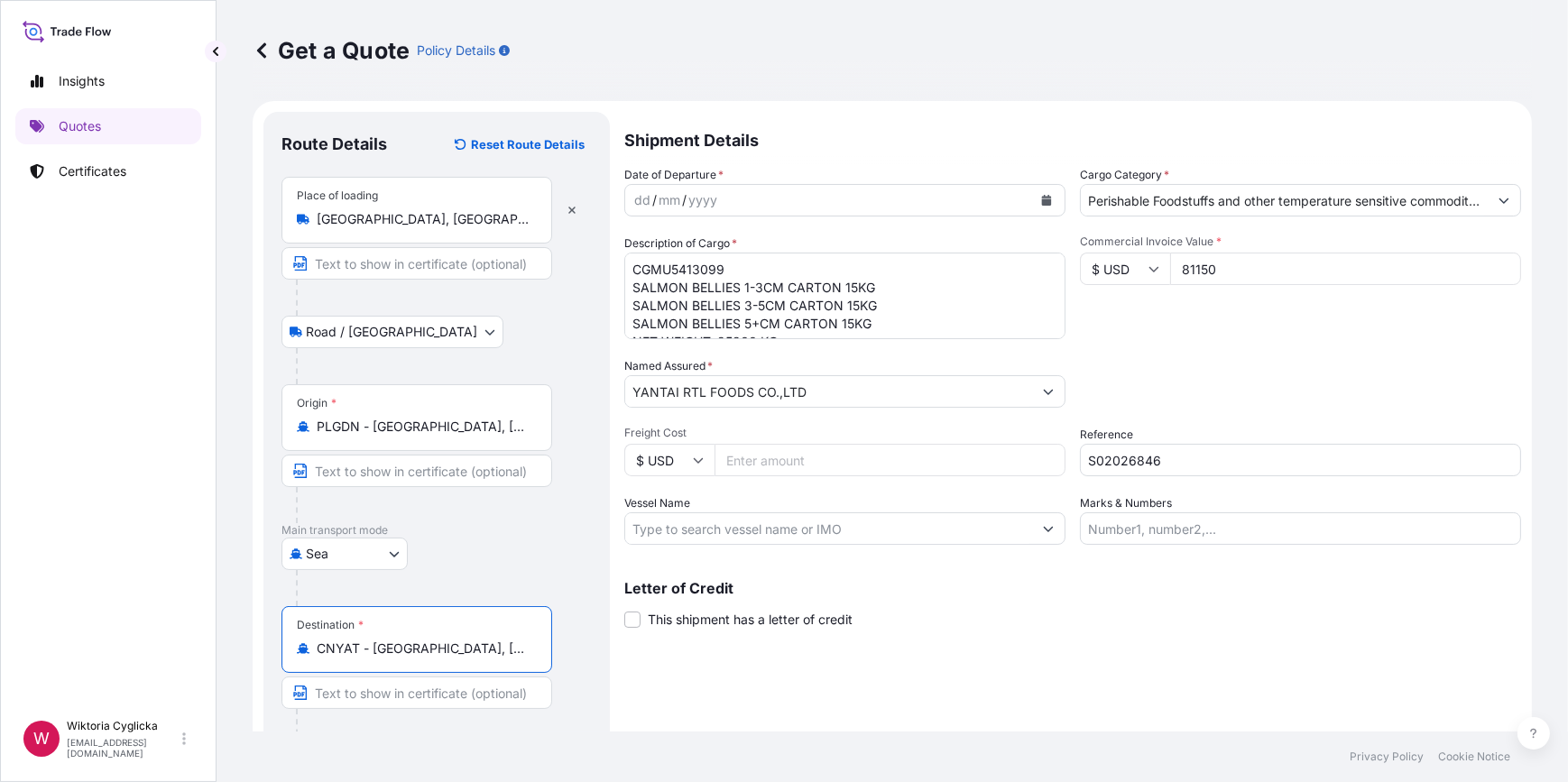
click at [1042, 196] on icon "Calendar" at bounding box center [1047, 200] width 10 height 11
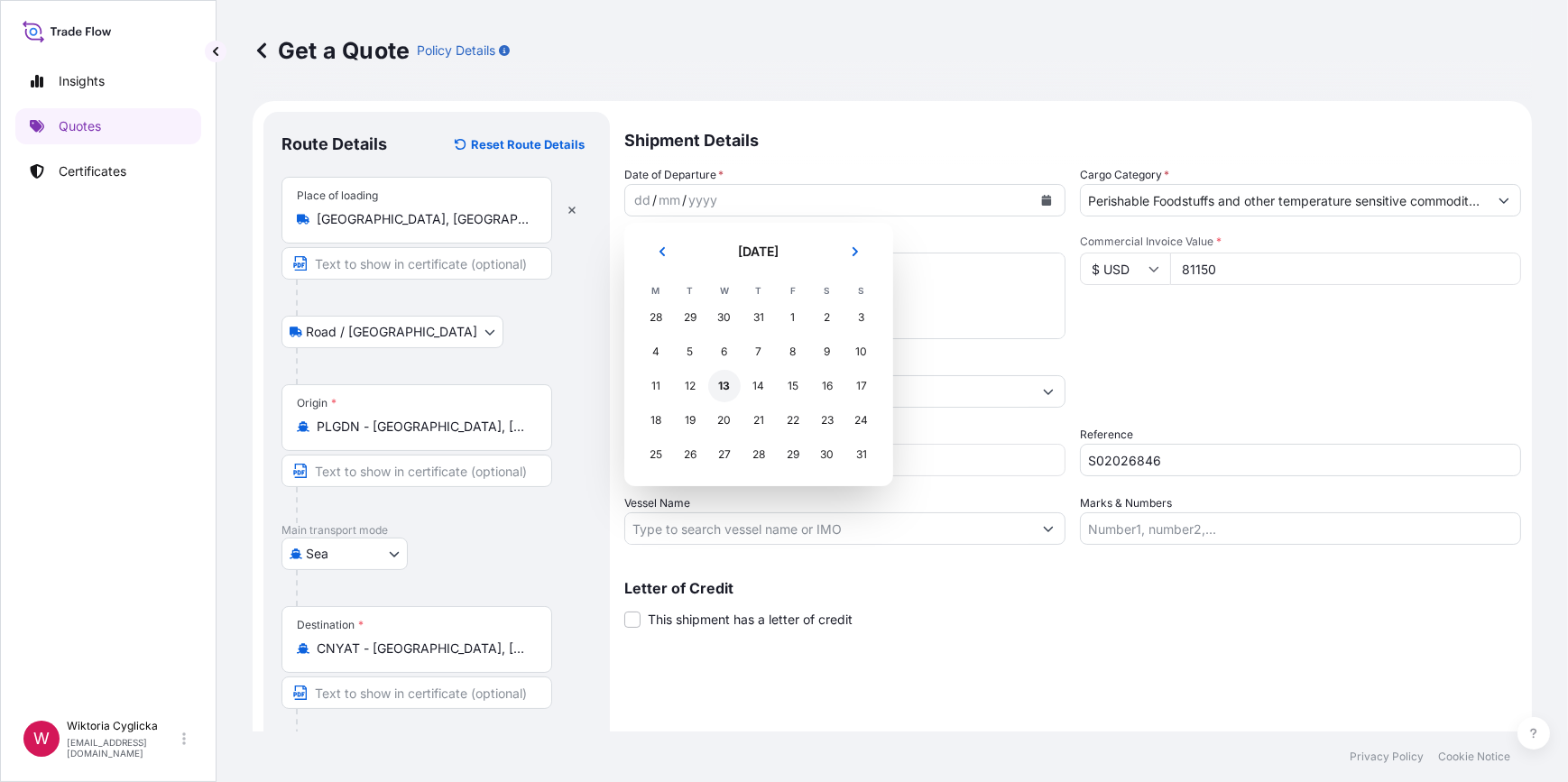
click at [712, 391] on div "13" at bounding box center [725, 386] width 33 height 33
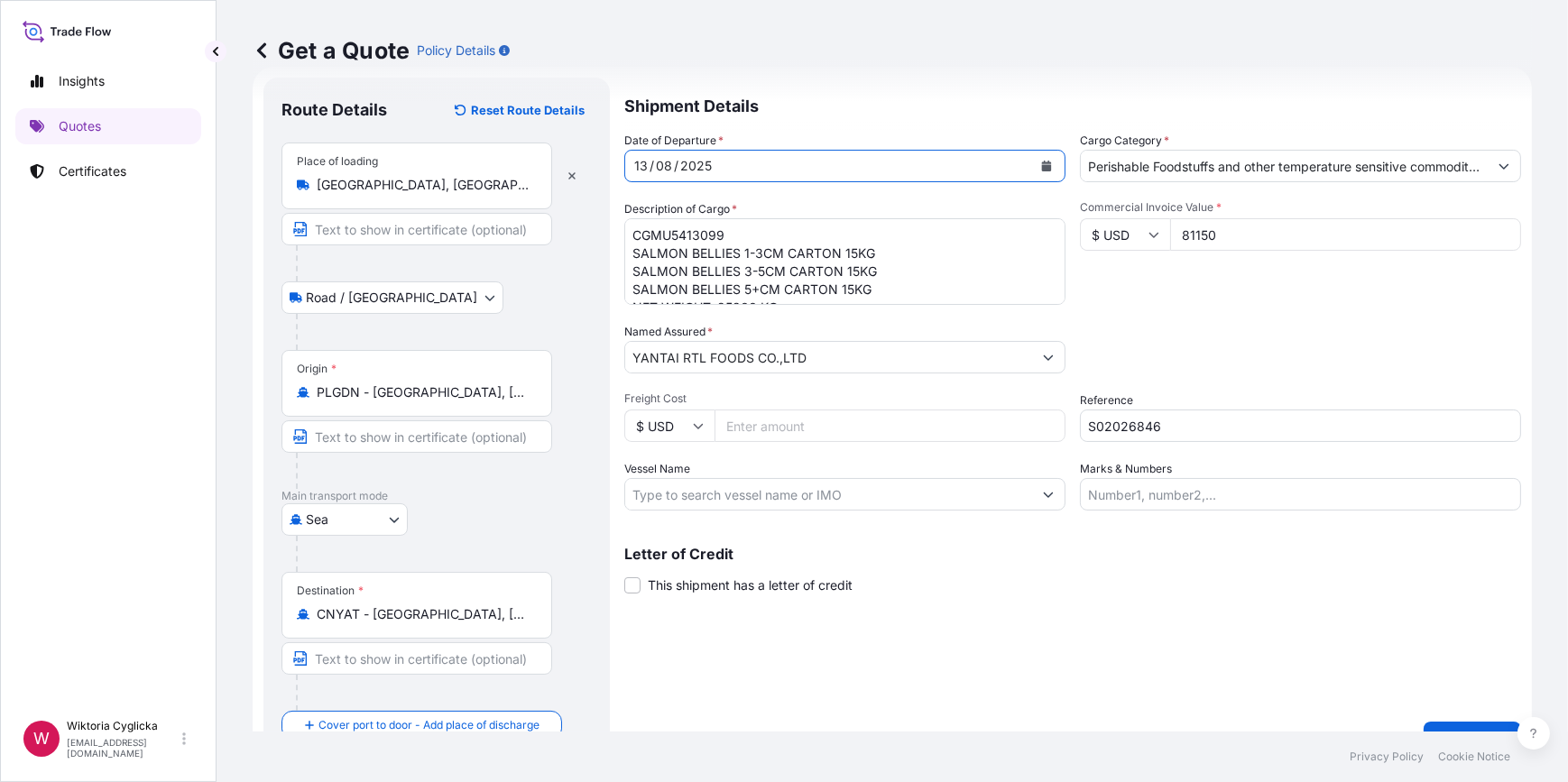
scroll to position [70, 0]
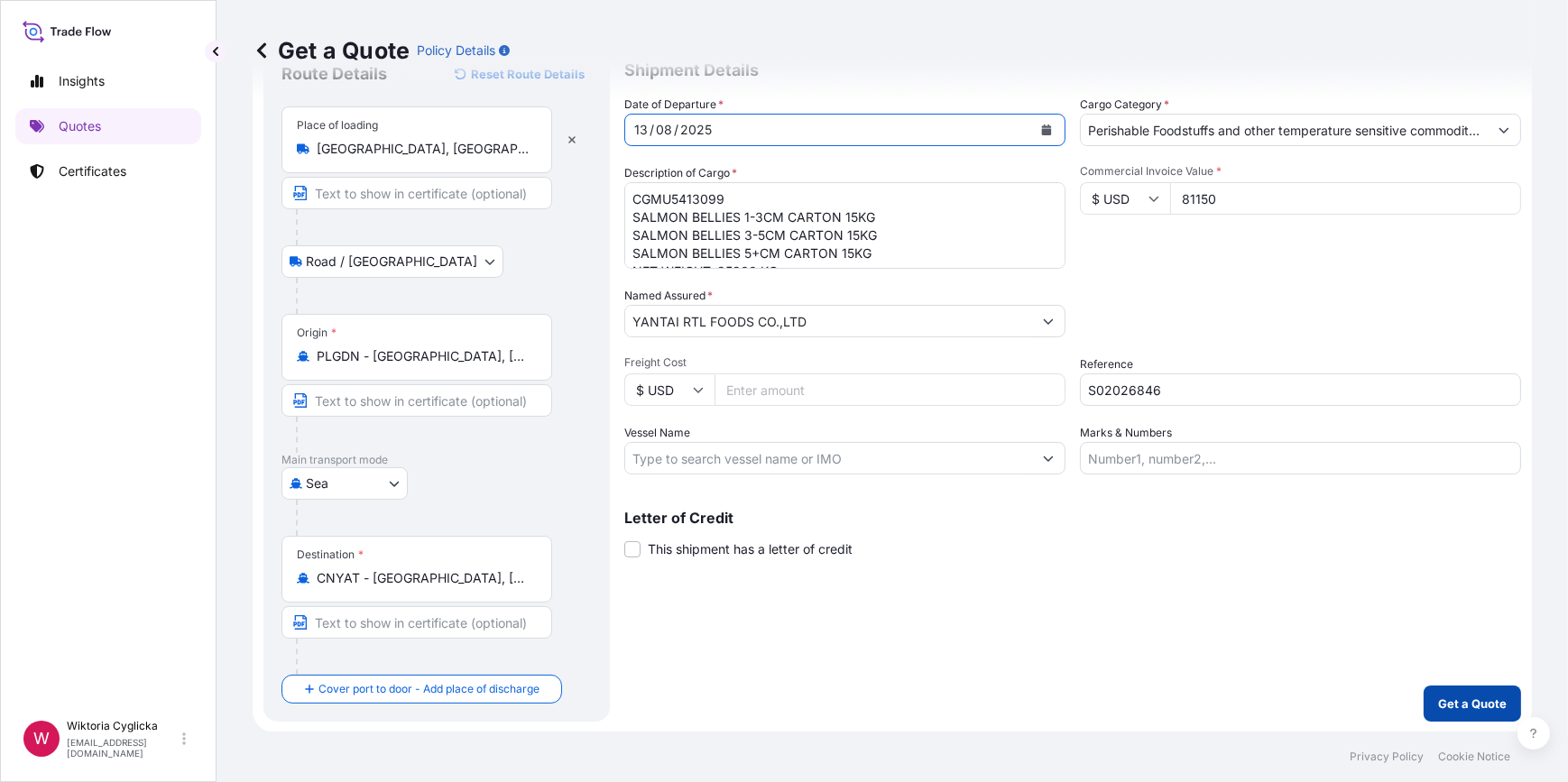
click at [1446, 713] on button "Get a Quote" at bounding box center [1472, 704] width 97 height 36
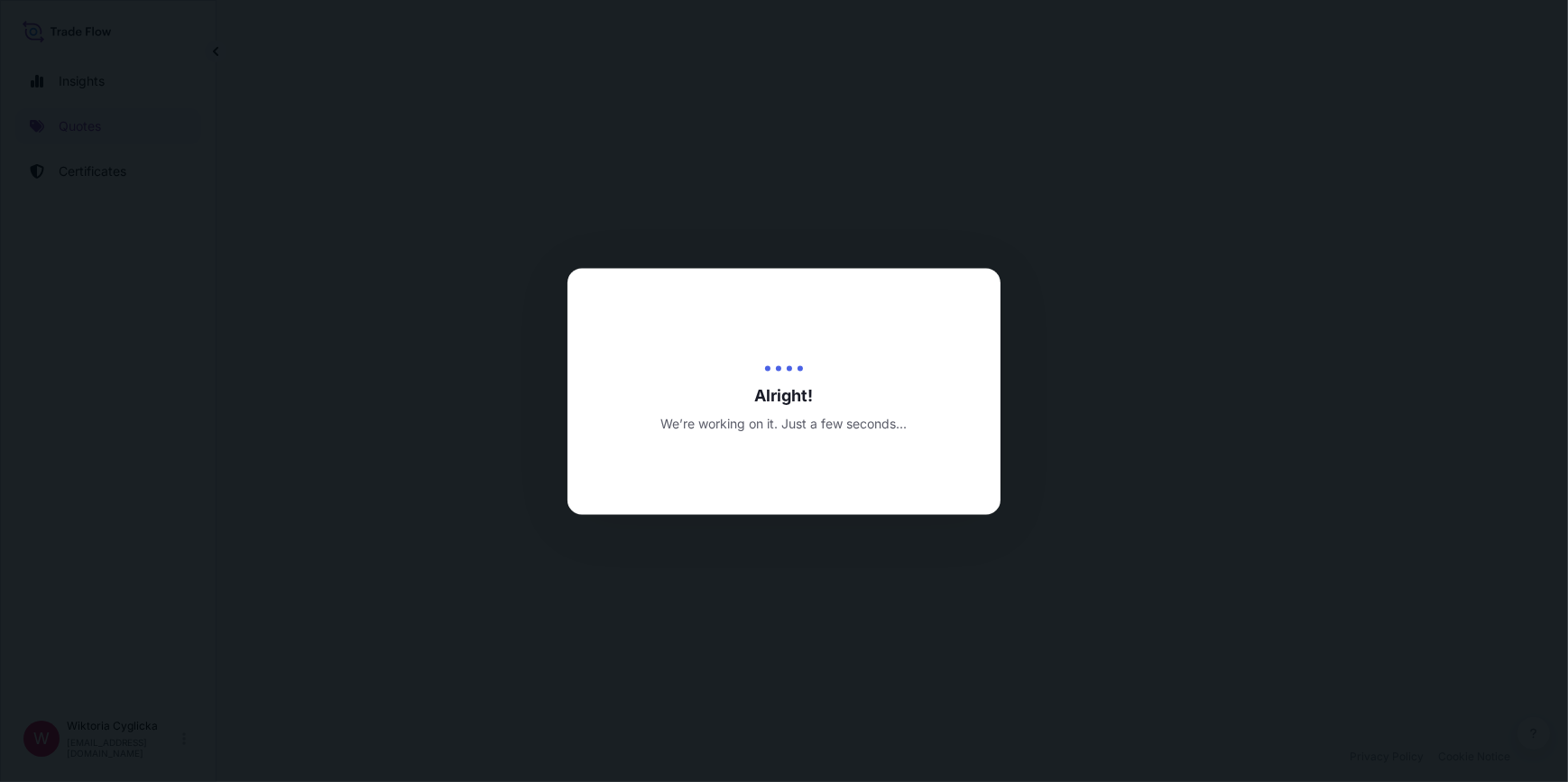
select select "Road / [GEOGRAPHIC_DATA]"
select select "Sea"
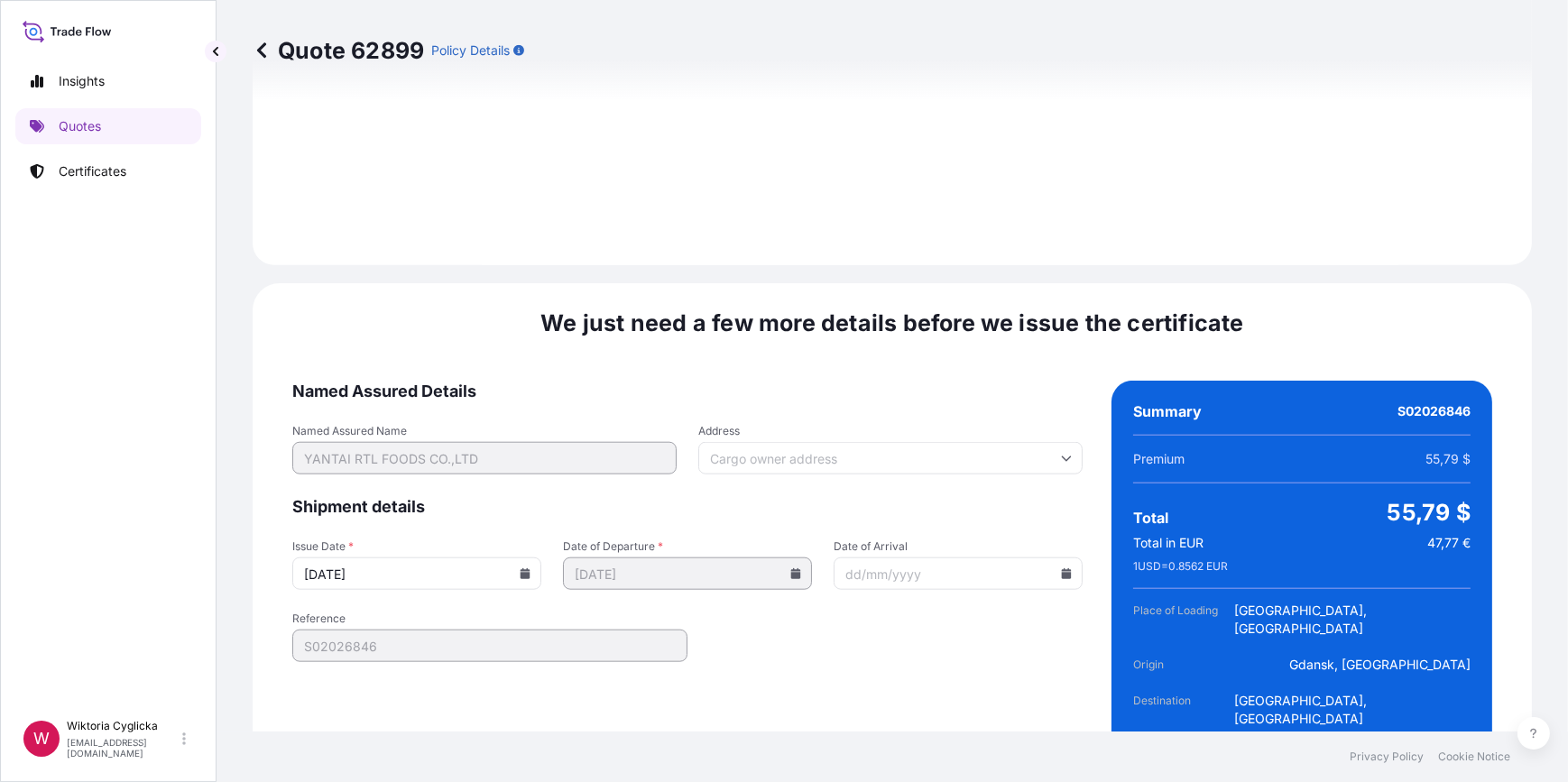
scroll to position [2252, 0]
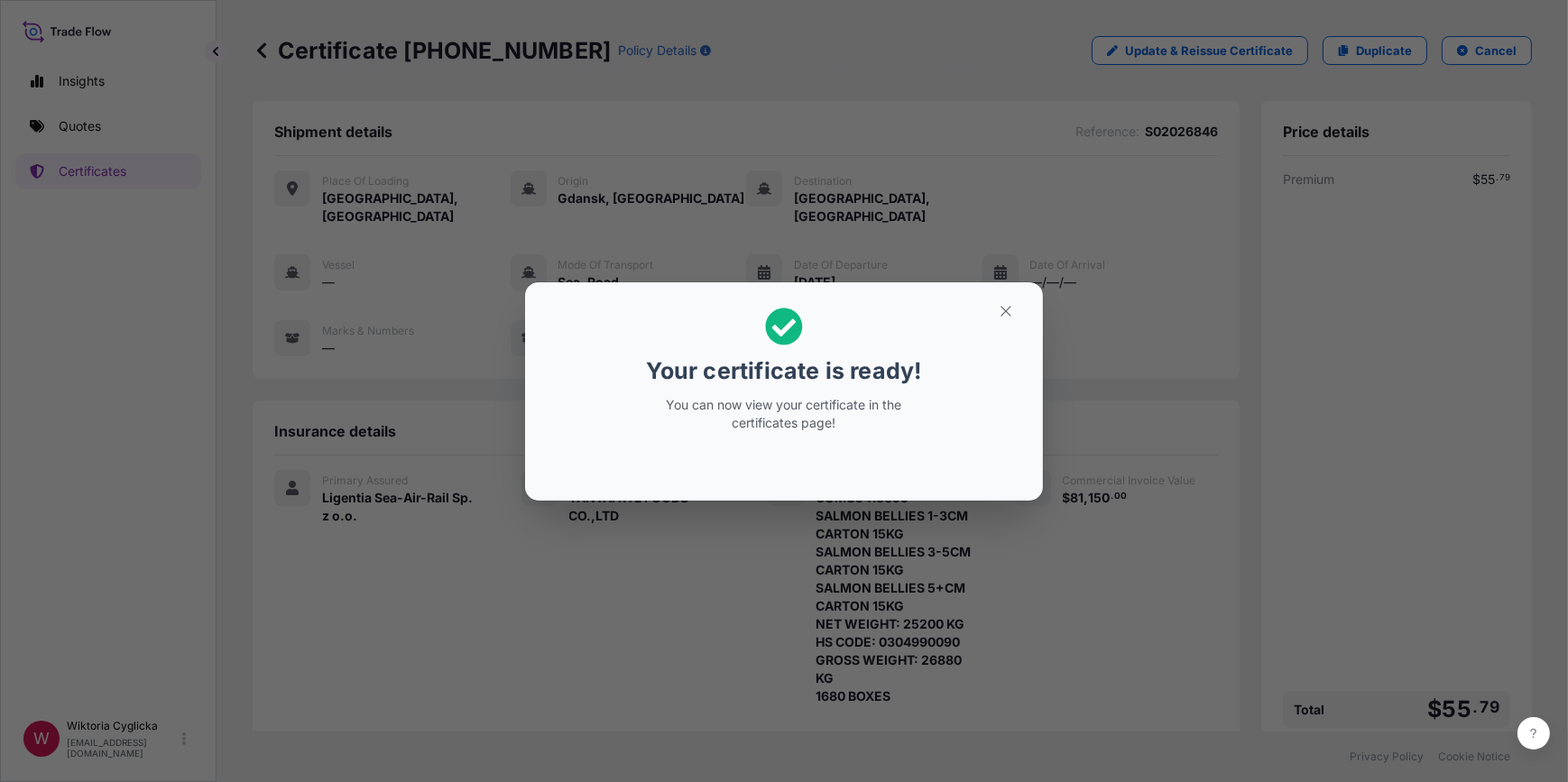
click at [1004, 322] on button "button" at bounding box center [1006, 311] width 45 height 29
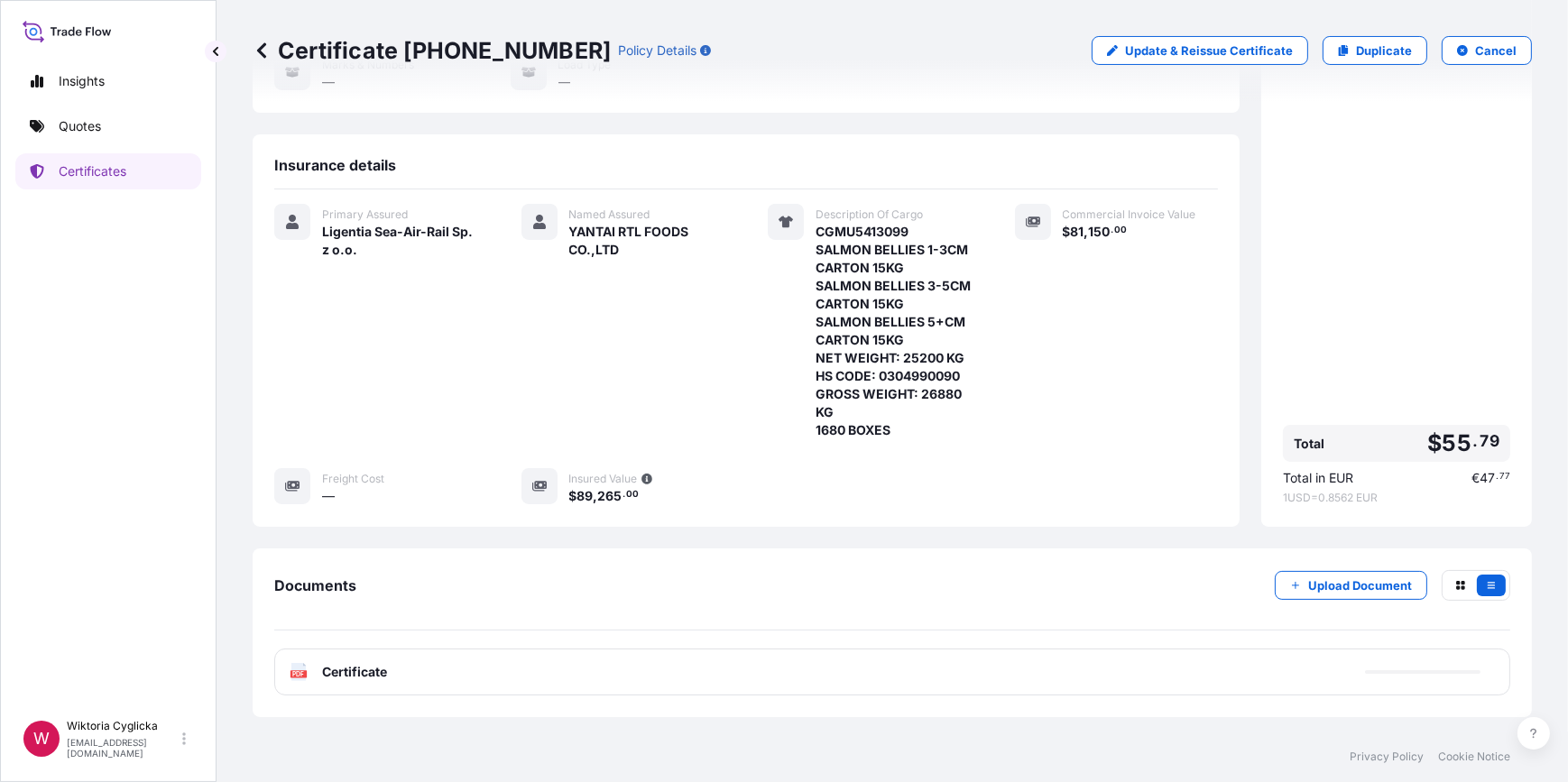
scroll to position [312, 0]
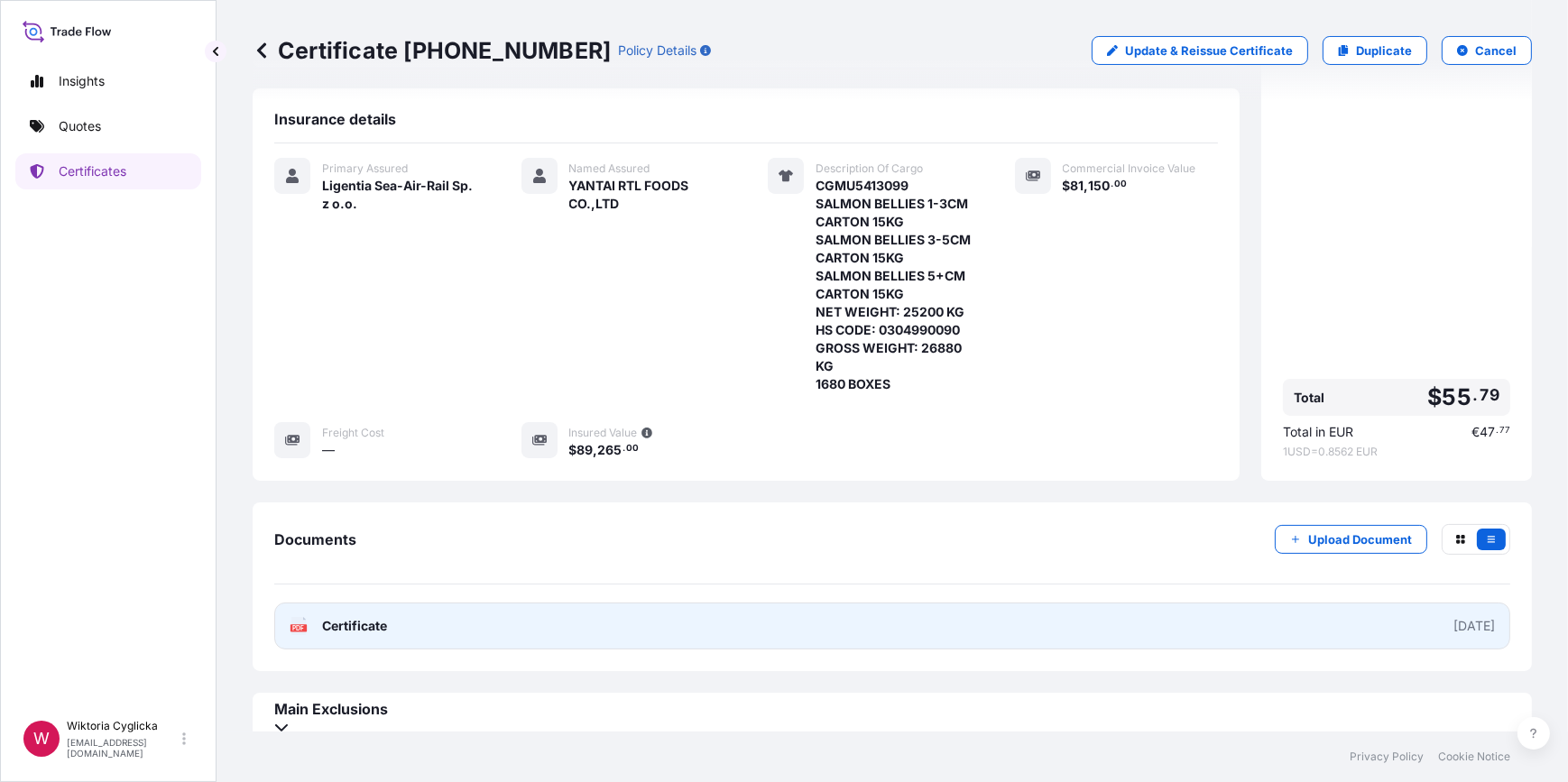
click at [882, 617] on link "PDF Certificate [DATE]" at bounding box center [892, 627] width 1236 height 47
